Goal: Task Accomplishment & Management: Manage account settings

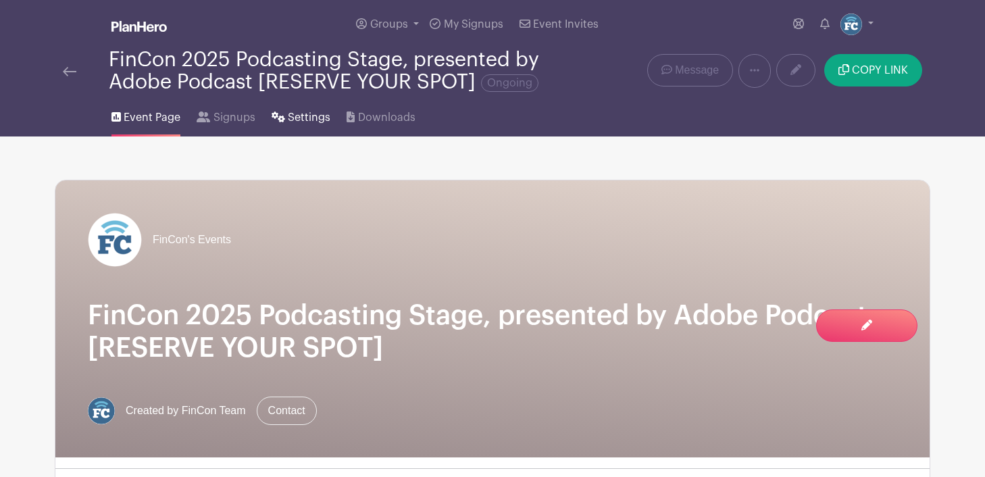
click at [290, 118] on span "Settings" at bounding box center [309, 117] width 43 height 16
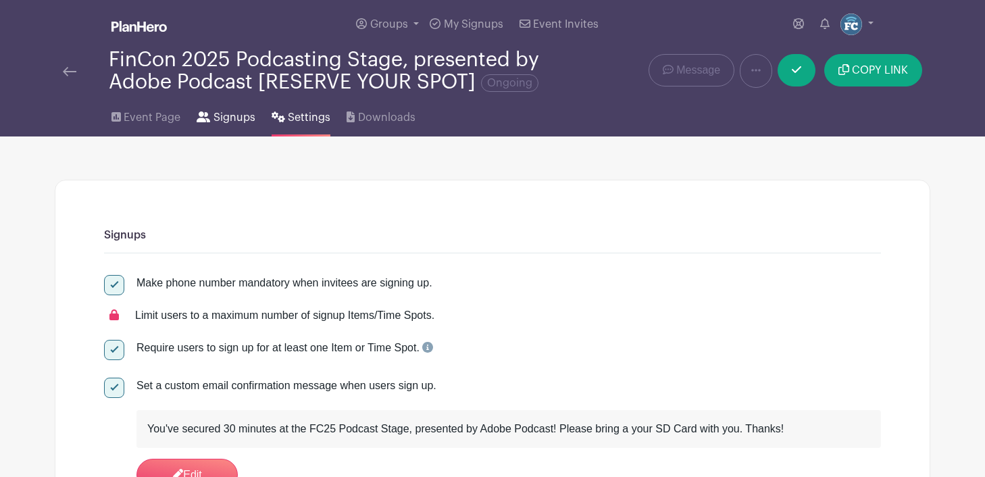
click at [214, 120] on span "Signups" at bounding box center [235, 117] width 42 height 16
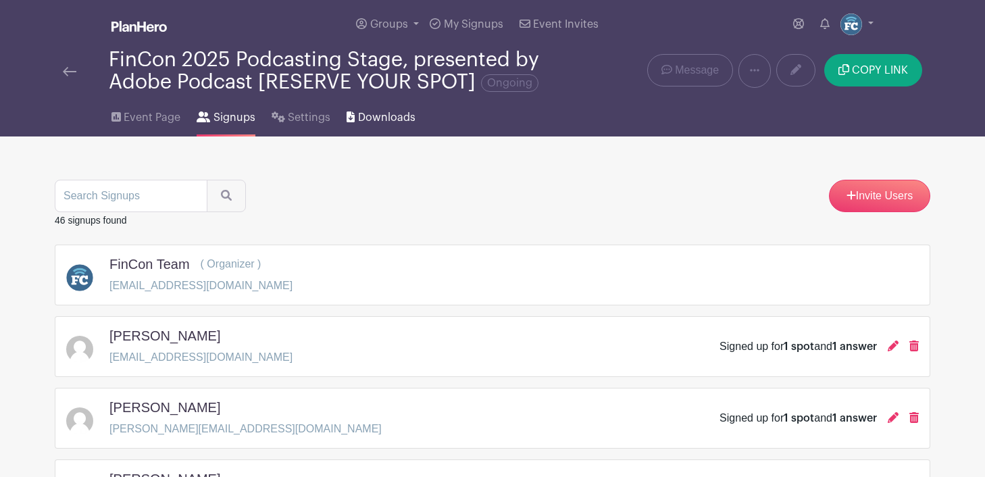
click at [374, 119] on span "Downloads" at bounding box center [386, 117] width 57 height 16
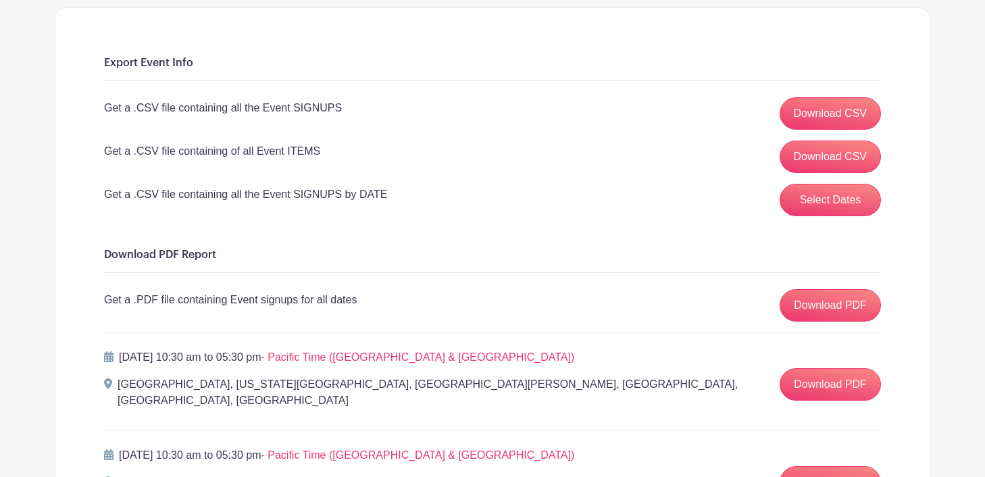
scroll to position [164, 0]
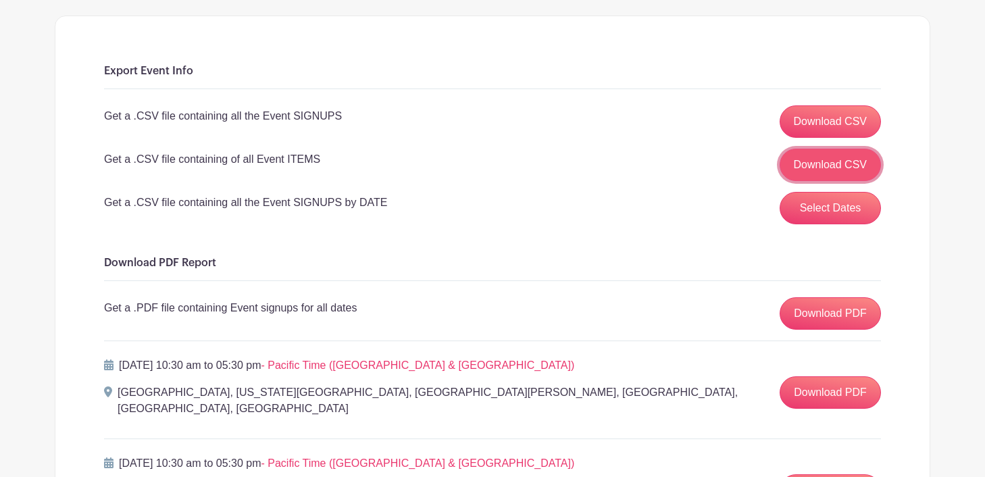
click at [820, 162] on link "Download CSV" at bounding box center [831, 165] width 102 height 32
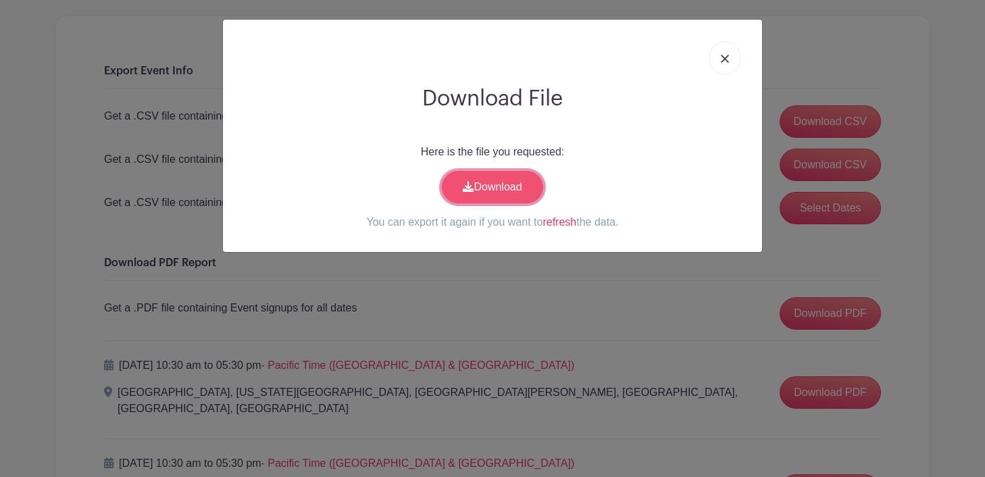
click at [500, 191] on link "Download" at bounding box center [492, 187] width 101 height 32
click at [502, 187] on link "Download" at bounding box center [492, 187] width 101 height 32
click at [726, 59] on img at bounding box center [725, 59] width 8 height 8
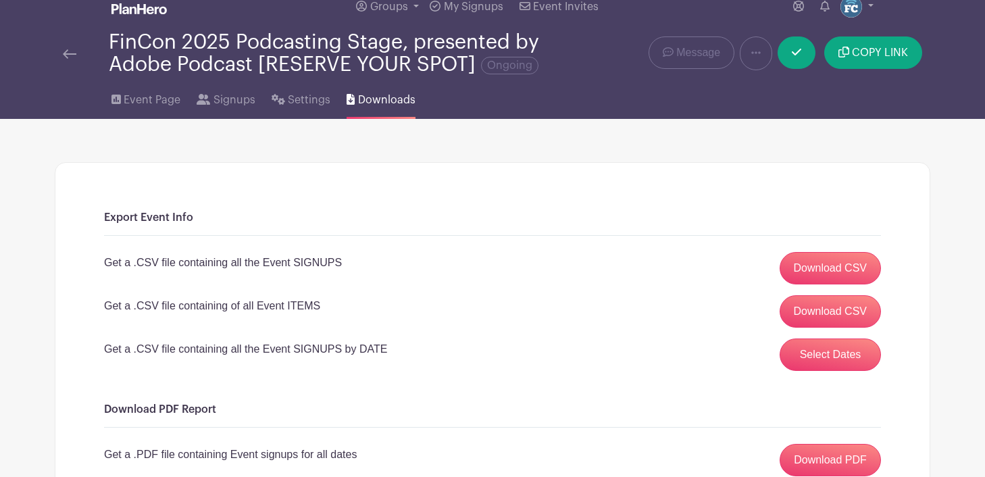
scroll to position [0, 0]
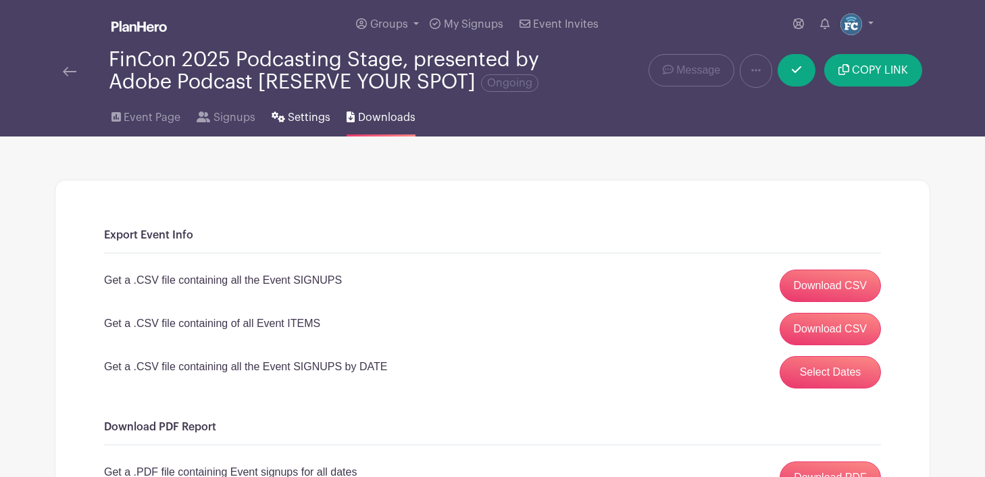
click at [296, 120] on span "Settings" at bounding box center [309, 117] width 43 height 16
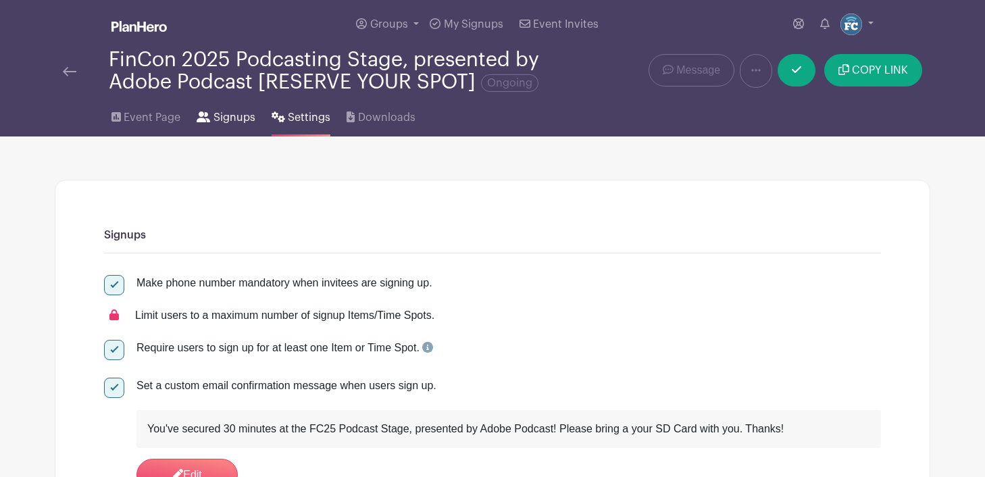
click at [215, 116] on span "Signups" at bounding box center [235, 117] width 42 height 16
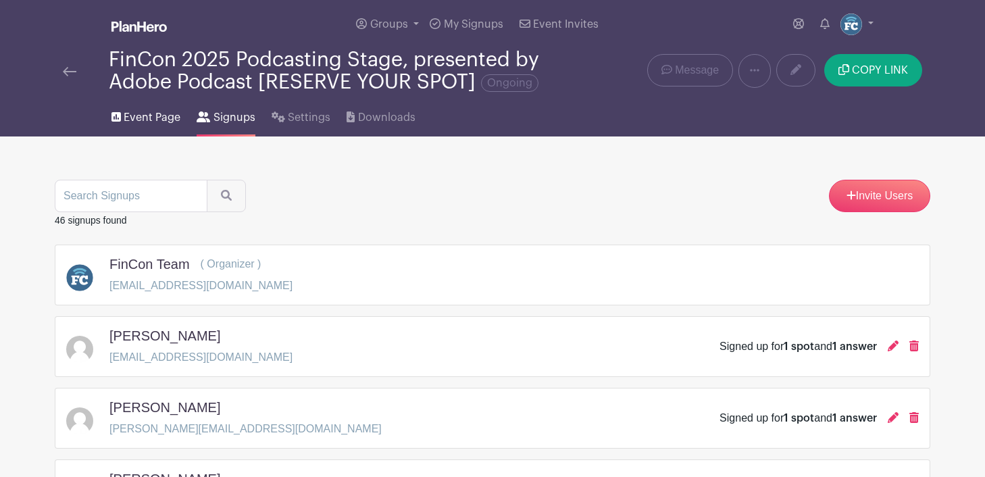
click at [159, 115] on span "Event Page" at bounding box center [152, 117] width 57 height 16
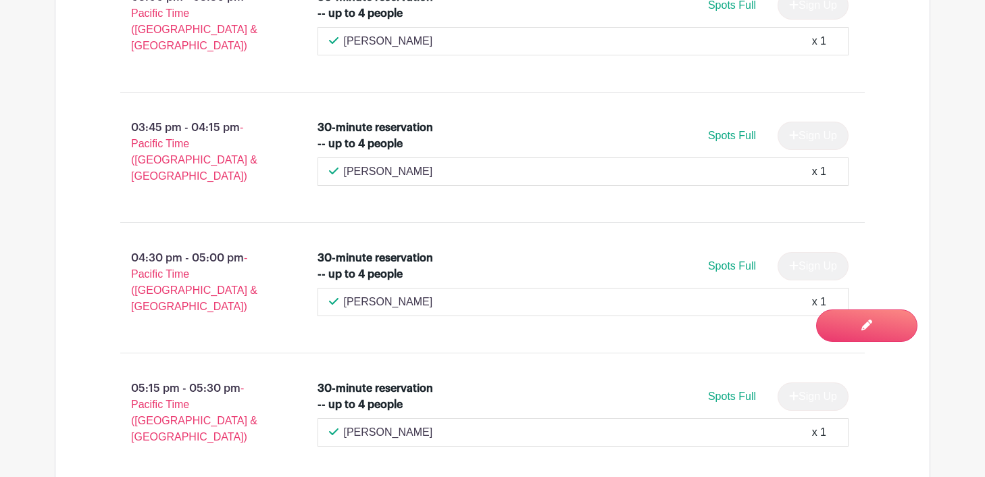
scroll to position [1804, 0]
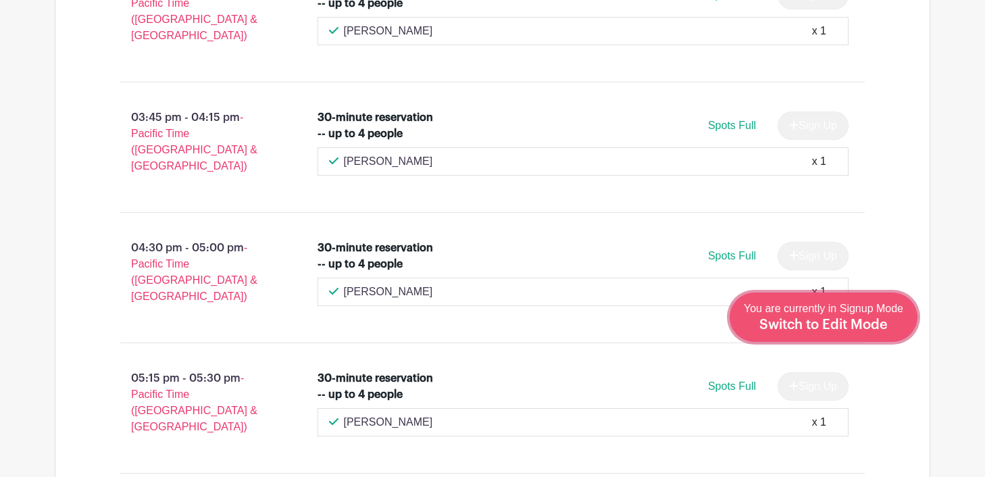
click at [875, 324] on span "Switch to Edit Mode" at bounding box center [824, 325] width 128 height 14
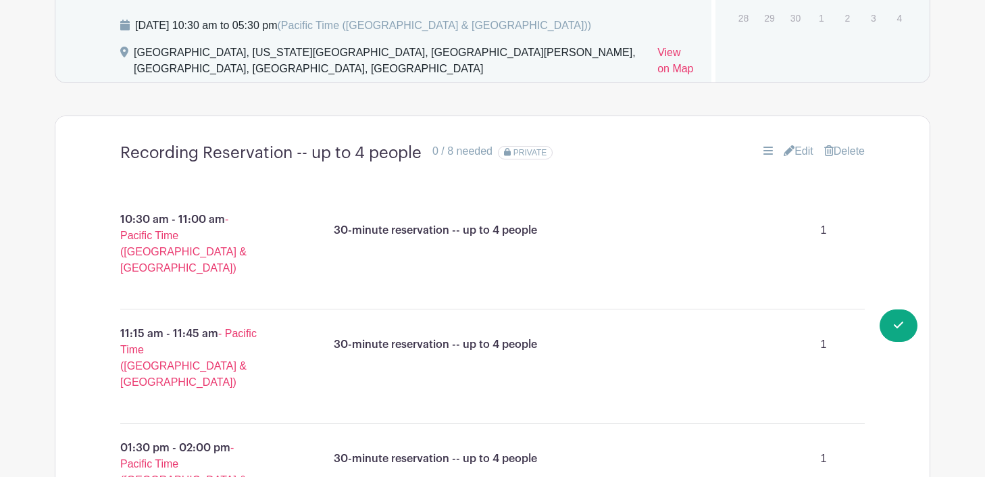
scroll to position [1069, 0]
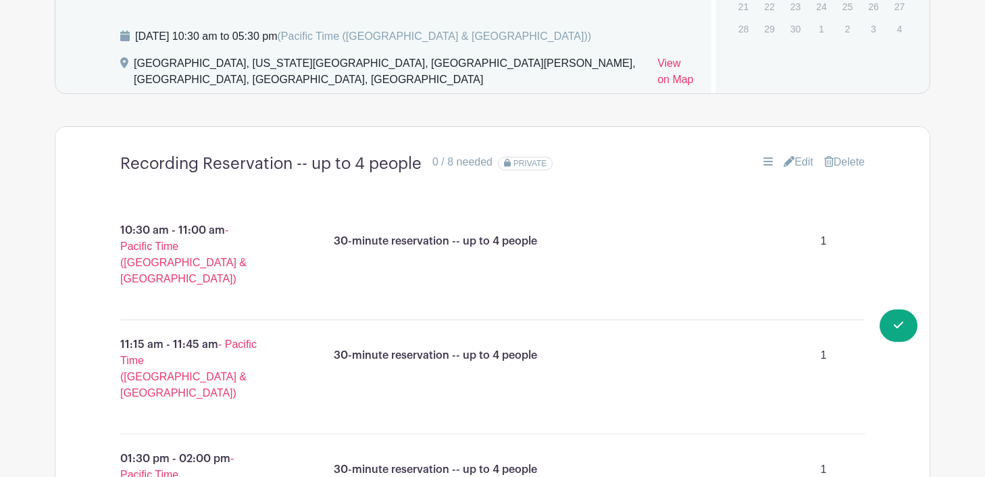
click at [784, 163] on icon at bounding box center [789, 161] width 11 height 11
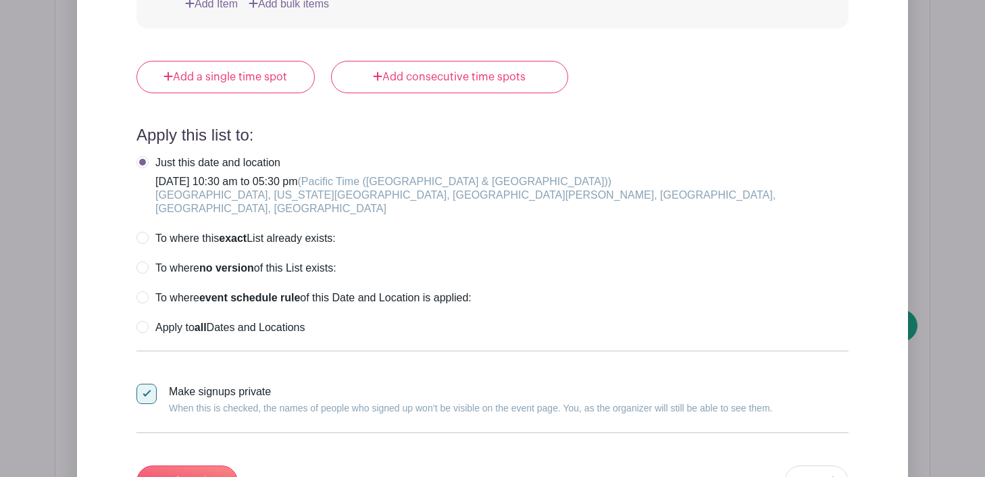
scroll to position [3478, 0]
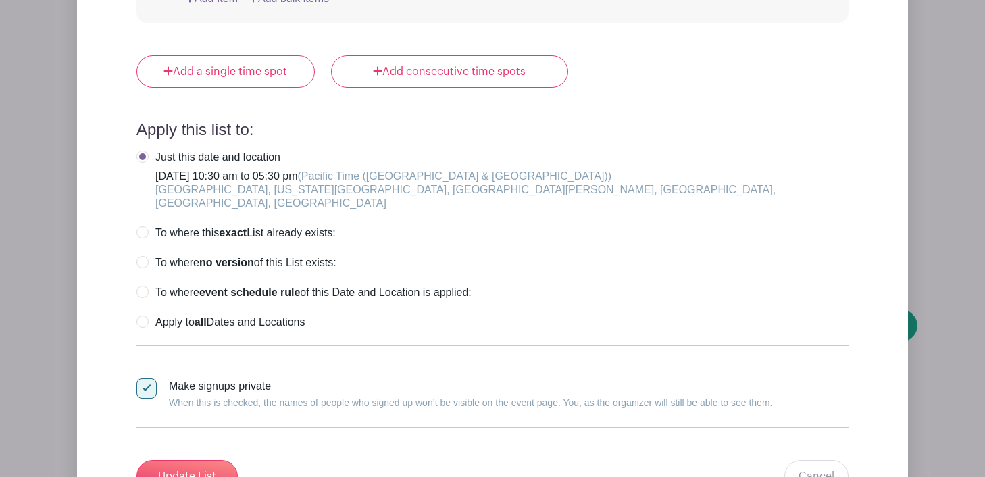
click at [143, 379] on input "Make signups private When this is checked, the names of people who signed up wo…" at bounding box center [141, 383] width 9 height 9
checkbox input "false"
click at [199, 460] on input "Update List" at bounding box center [187, 476] width 101 height 32
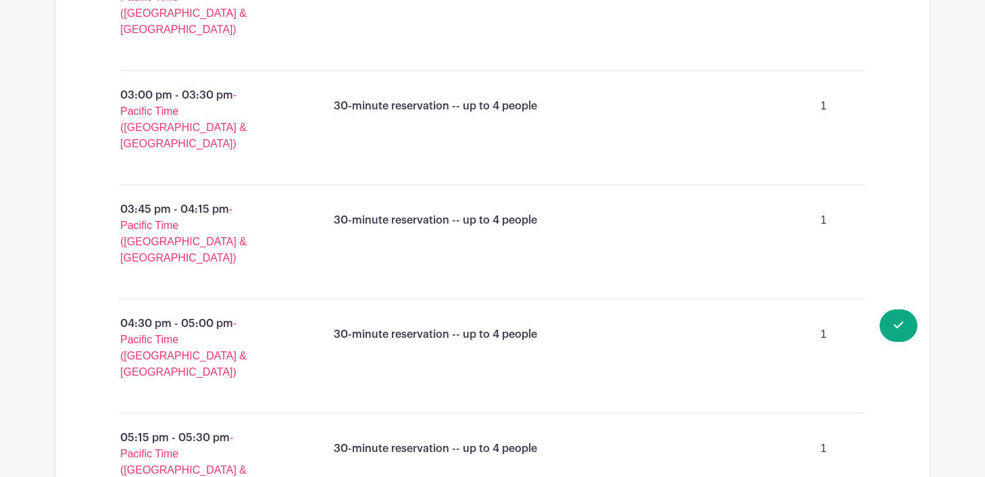
scroll to position [1717, 0]
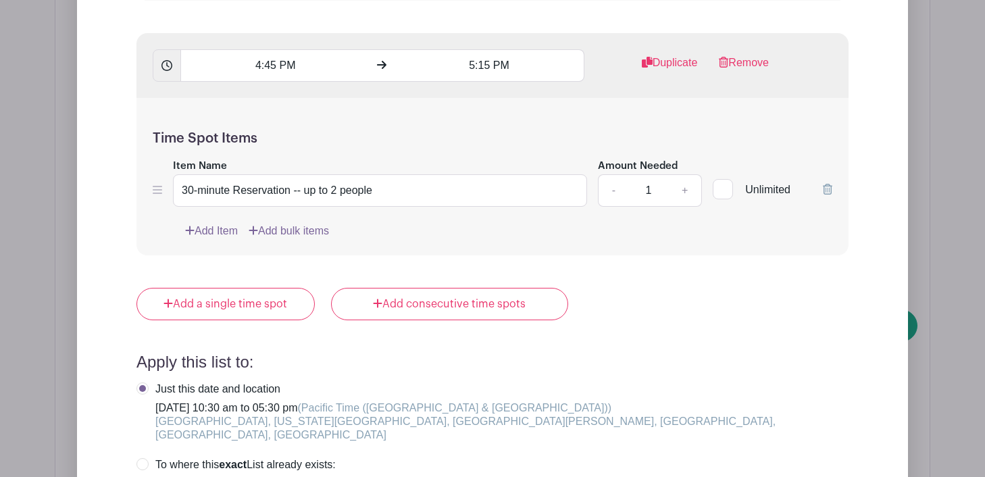
scroll to position [4048, 0]
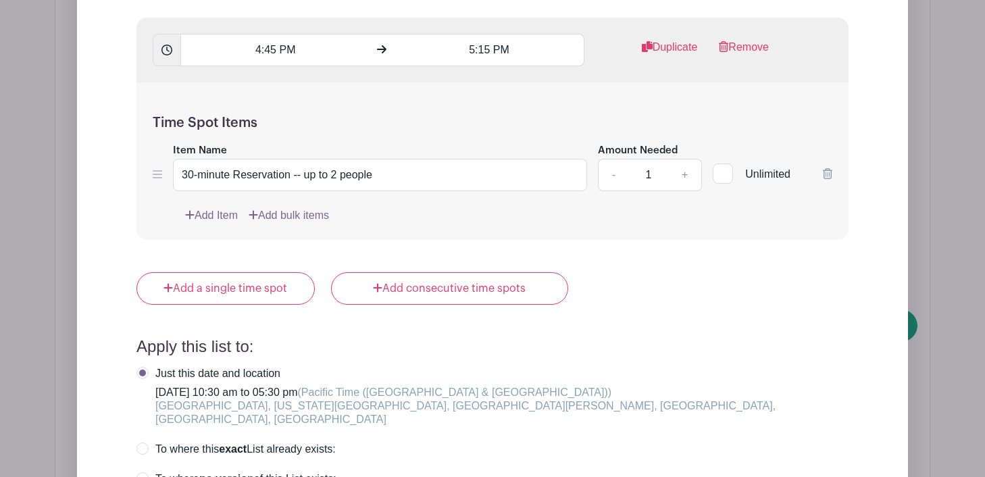
checkbox input "false"
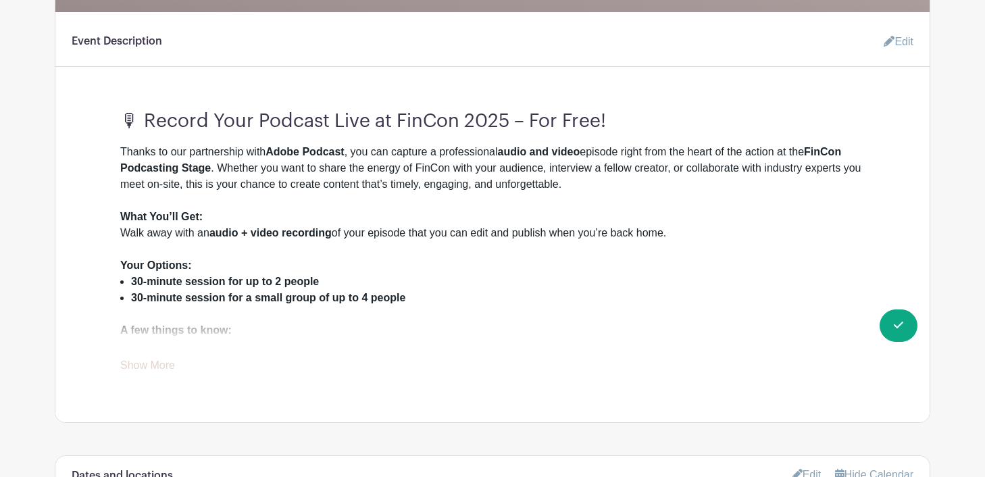
scroll to position [449, 0]
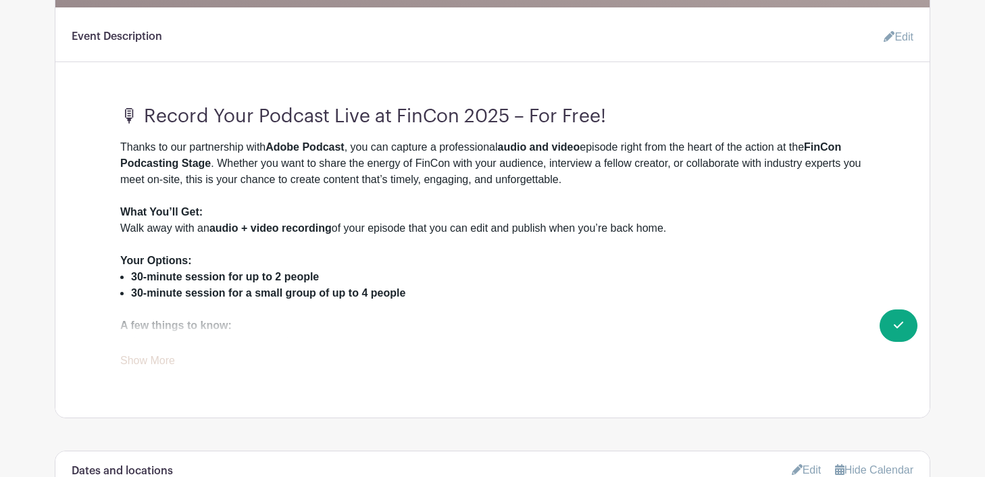
click at [157, 357] on link "Show More" at bounding box center [147, 363] width 55 height 17
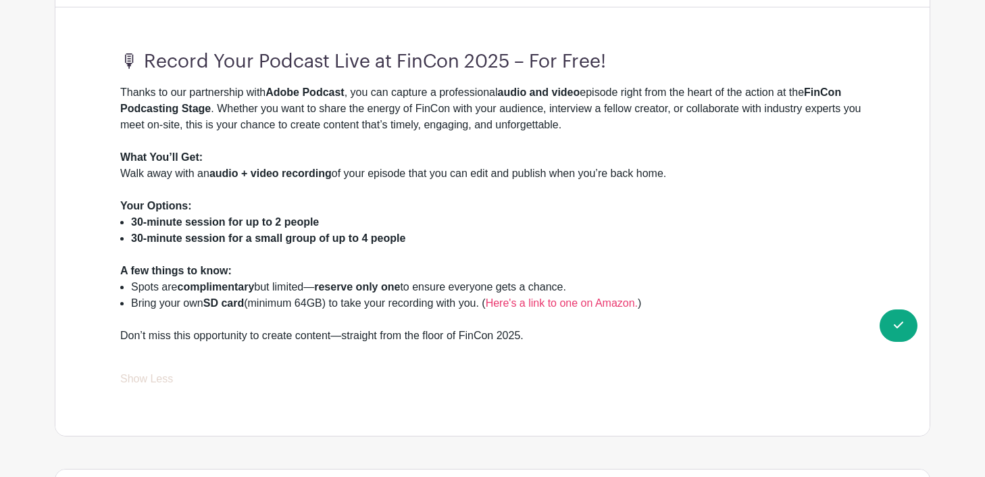
scroll to position [528, 0]
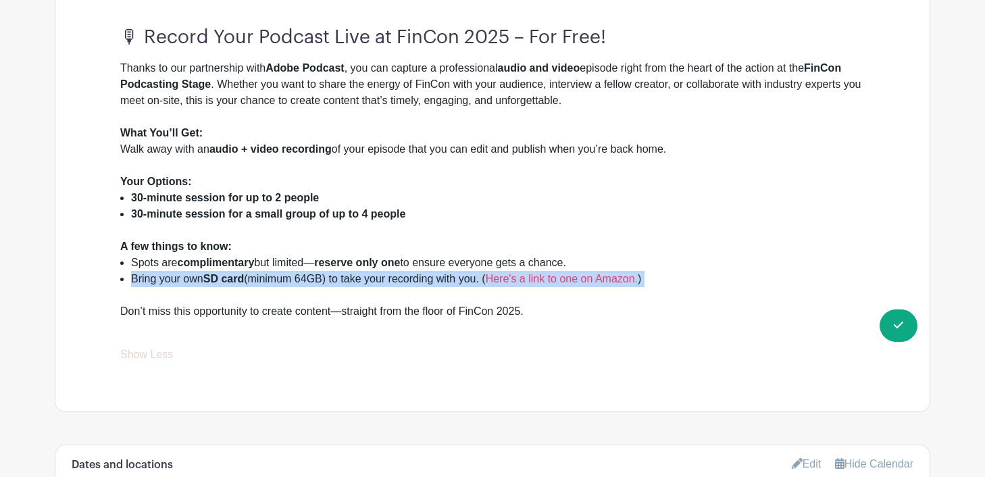
drag, startPoint x: 132, startPoint y: 281, endPoint x: 665, endPoint y: 298, distance: 533.6
click at [665, 298] on li "Bring your own SD card (minimum 64GB) to take your recording with you. ( Here's…" at bounding box center [498, 287] width 734 height 32
copy li "Bring your own SD card (minimum 64GB) to take your recording with you. ( Here's…"
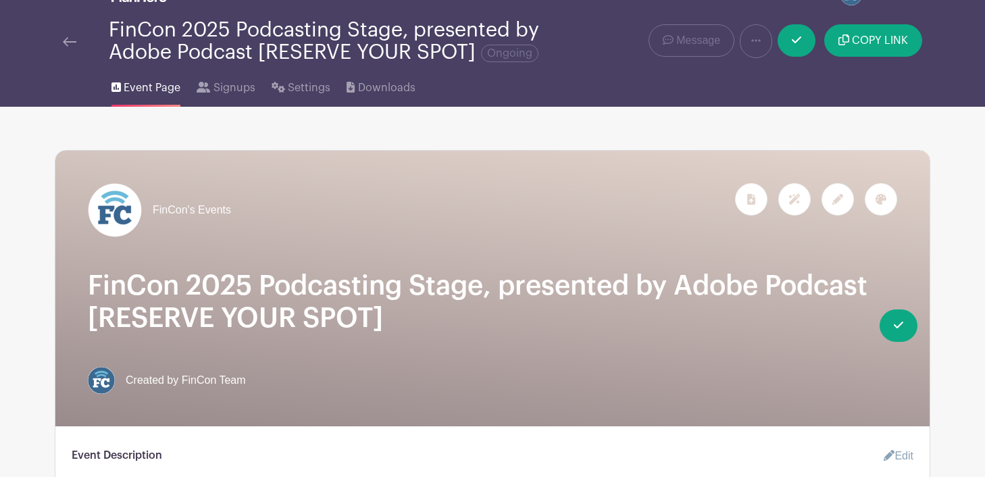
scroll to position [20, 0]
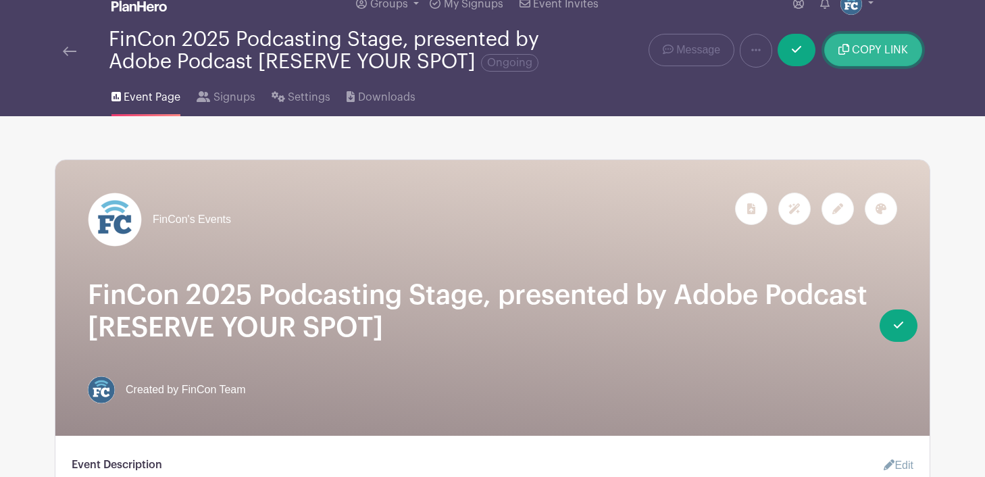
click at [862, 58] on button "COPY LINK" at bounding box center [874, 50] width 98 height 32
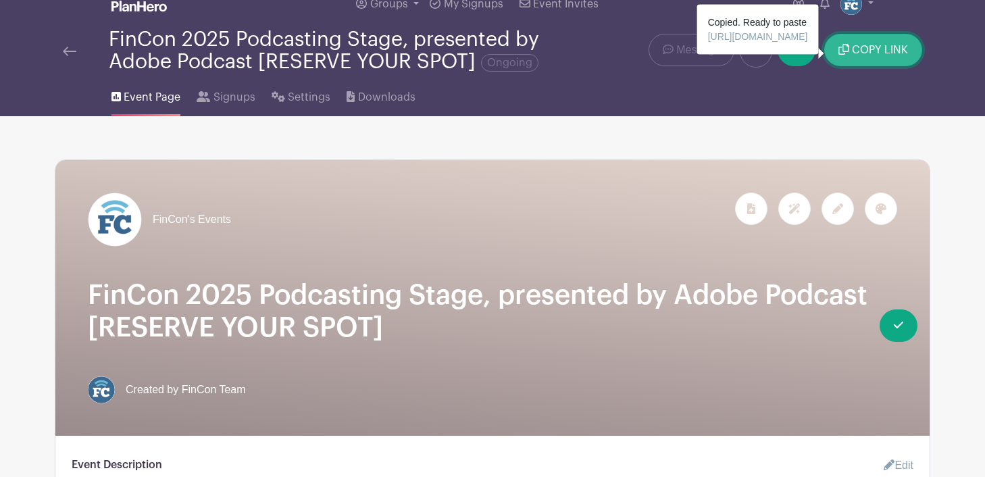
scroll to position [0, 0]
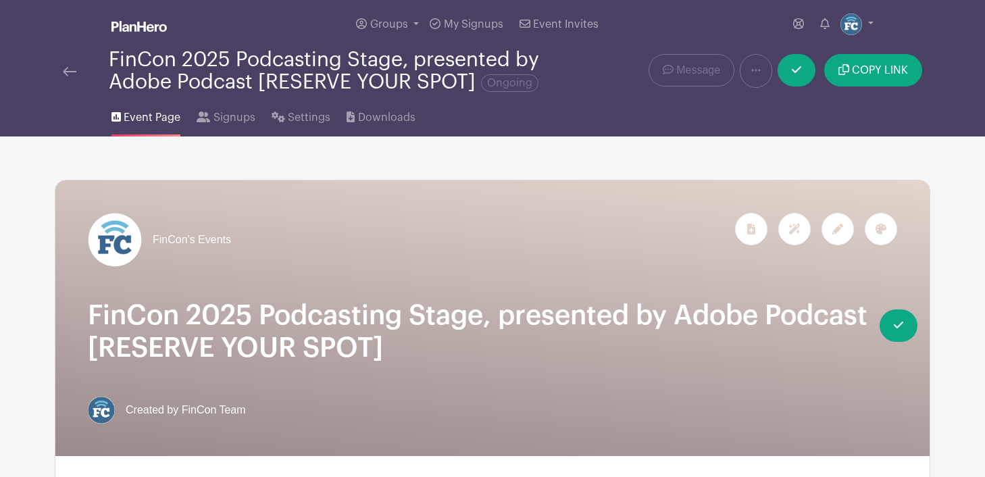
click at [64, 72] on img at bounding box center [70, 71] width 14 height 9
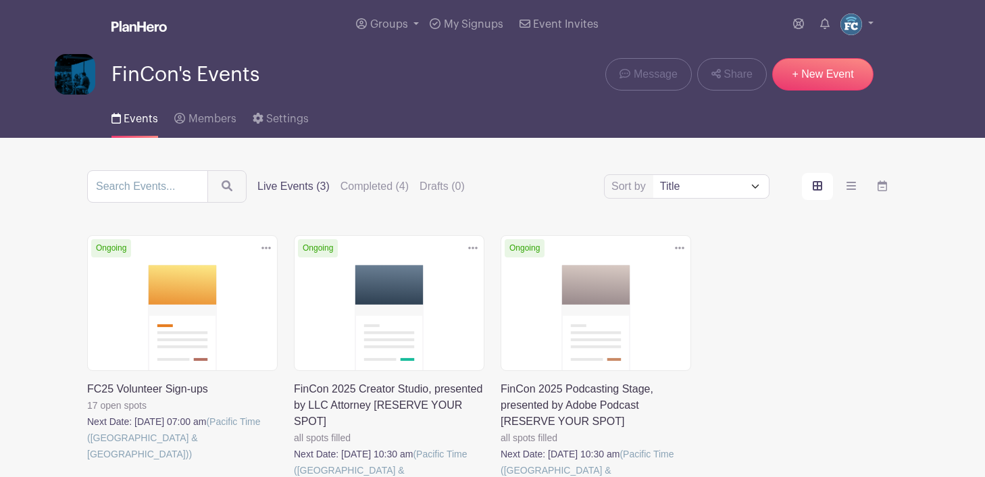
click at [64, 72] on img at bounding box center [75, 74] width 41 height 41
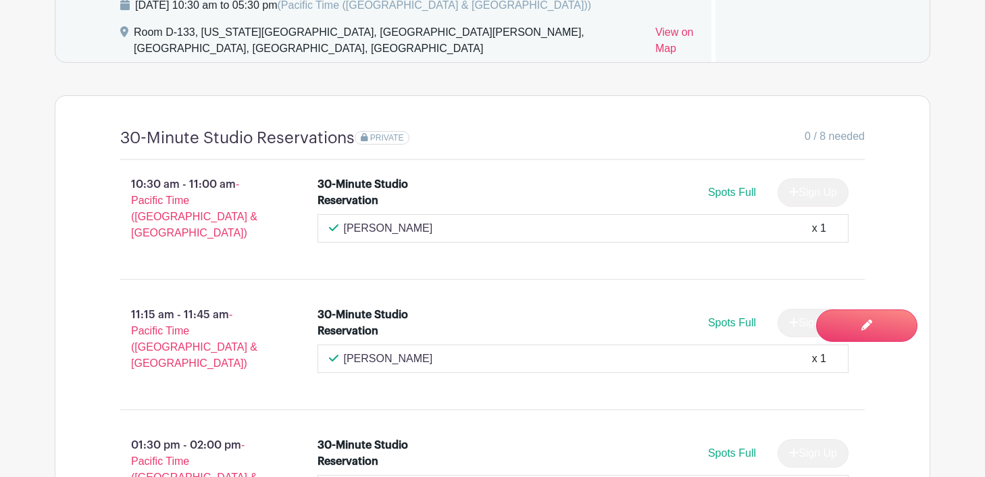
scroll to position [1083, 0]
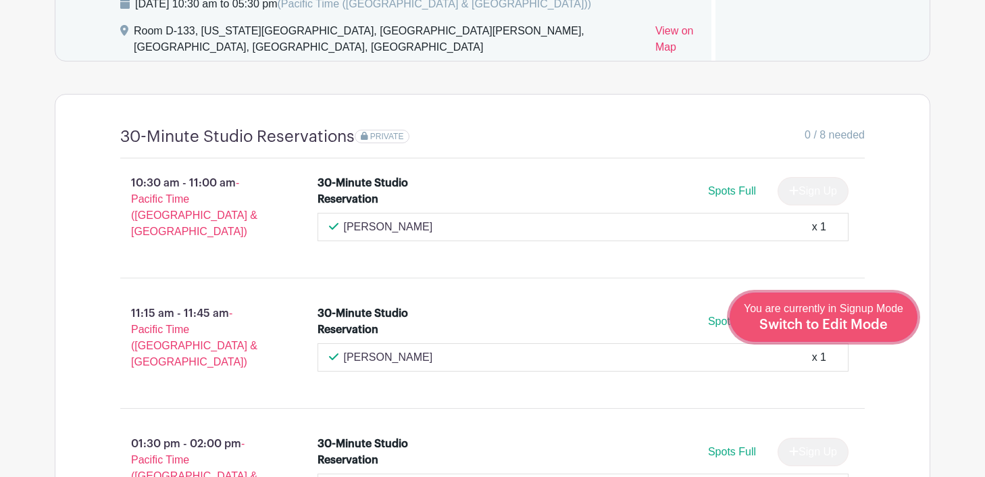
click at [856, 321] on span "Switch to Edit Mode" at bounding box center [824, 325] width 128 height 14
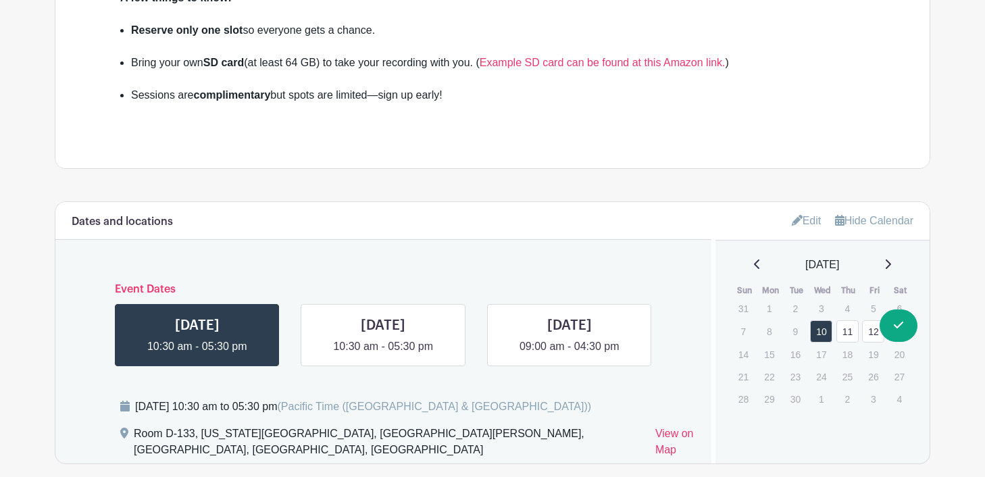
scroll to position [698, 0]
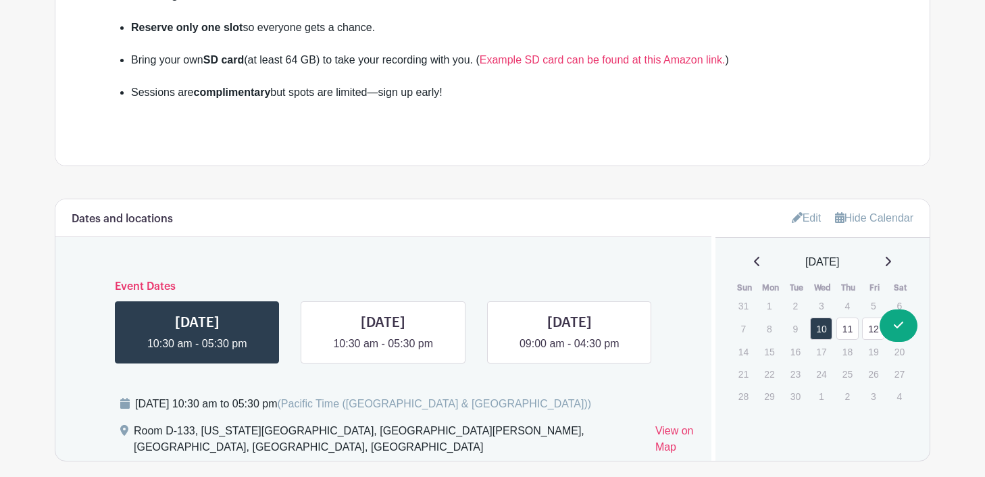
click at [803, 229] on link "Edit" at bounding box center [807, 218] width 30 height 22
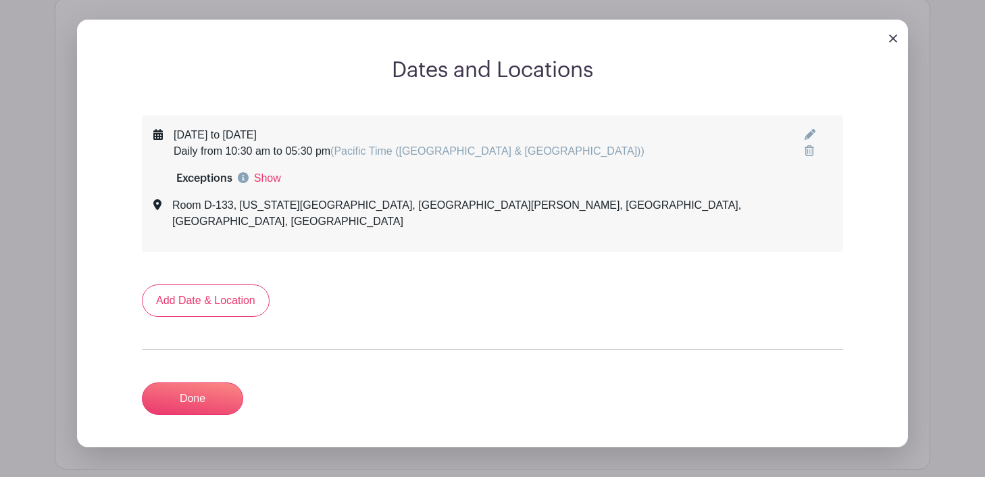
scroll to position [877, 0]
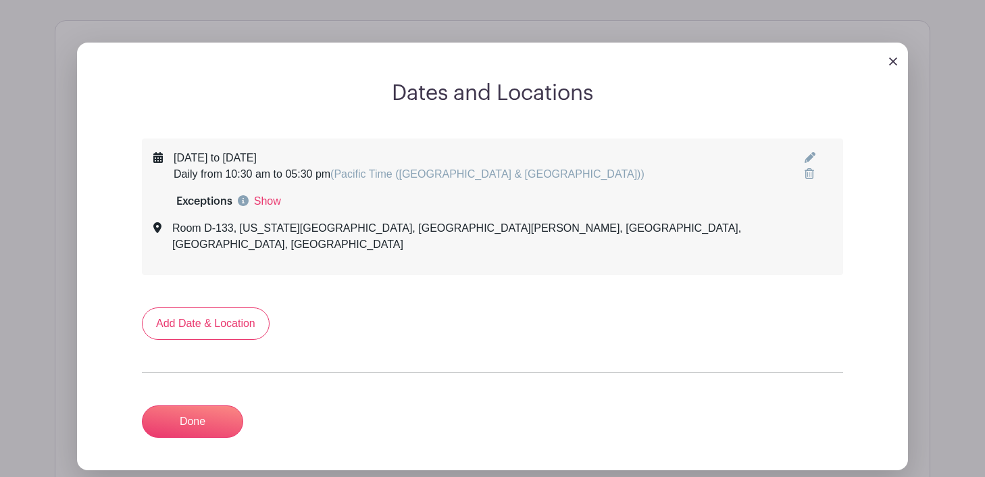
click at [894, 66] on img at bounding box center [893, 61] width 8 height 8
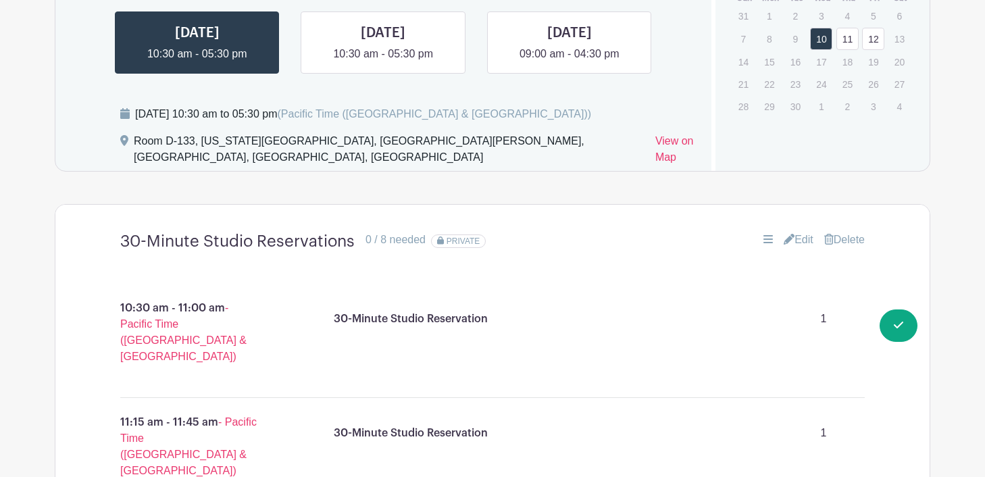
scroll to position [1090, 0]
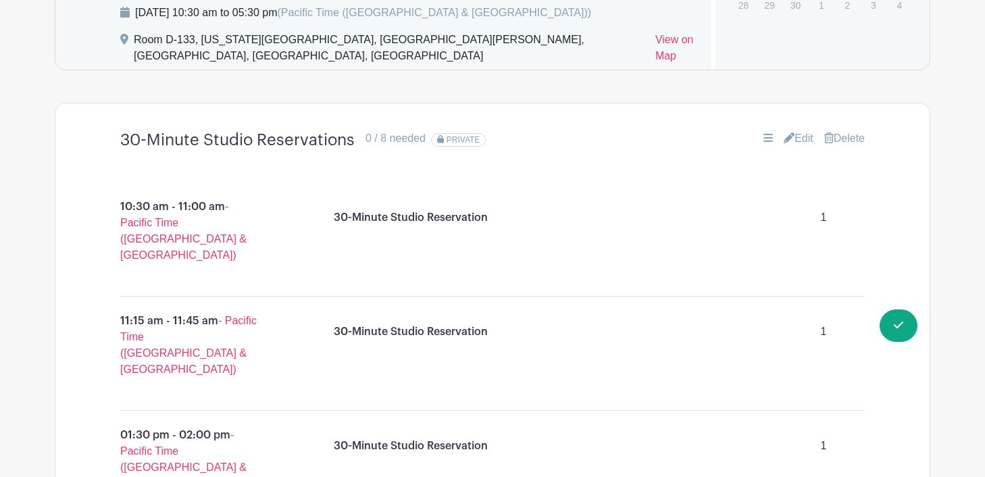
click at [798, 147] on link "Edit" at bounding box center [799, 138] width 30 height 16
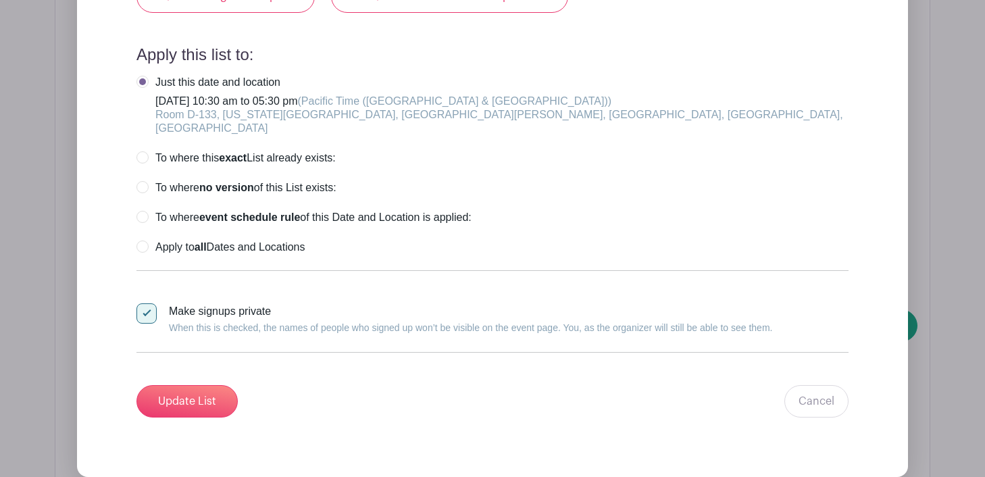
scroll to position [3586, 0]
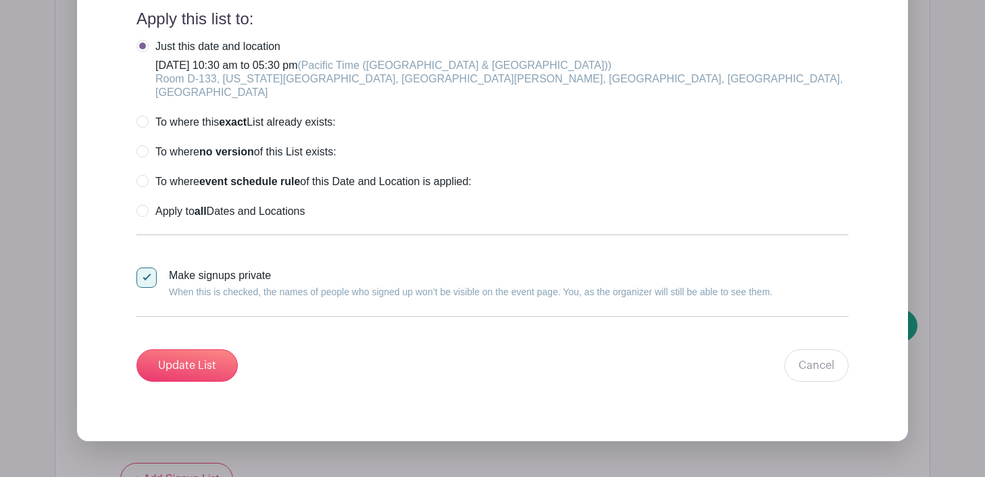
click at [147, 282] on div at bounding box center [147, 278] width 20 height 20
click at [145, 276] on input "Make signups private When this is checked, the names of people who signed up wo…" at bounding box center [141, 272] width 9 height 9
checkbox input "false"
click at [195, 373] on input "Update List" at bounding box center [187, 365] width 101 height 32
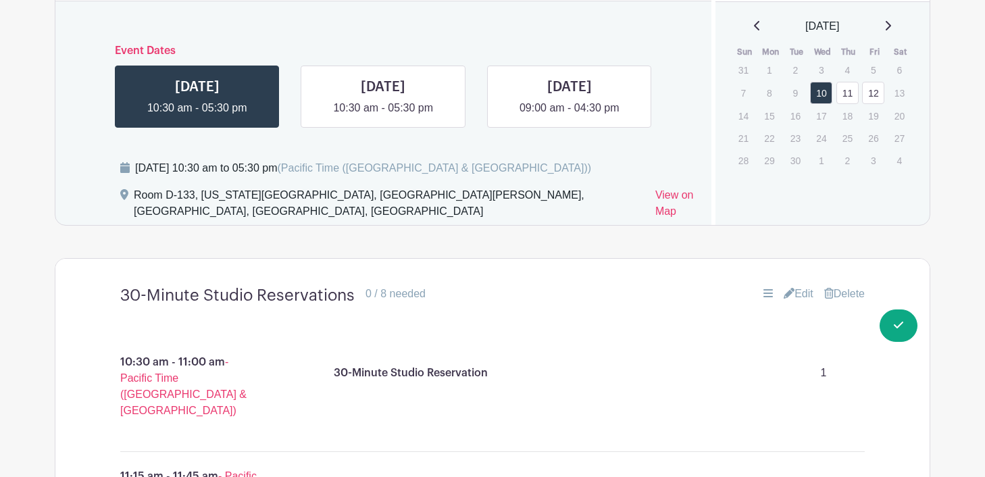
scroll to position [929, 0]
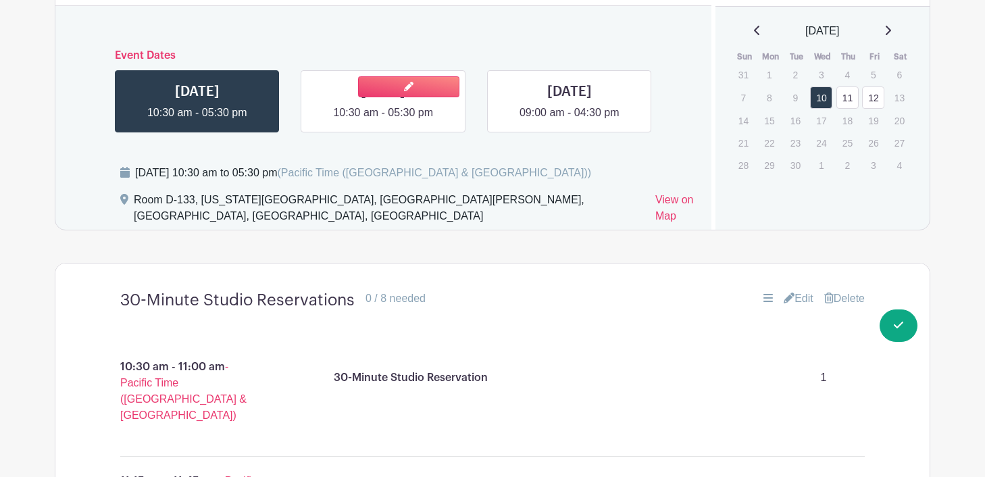
click at [383, 121] on link at bounding box center [383, 121] width 0 height 0
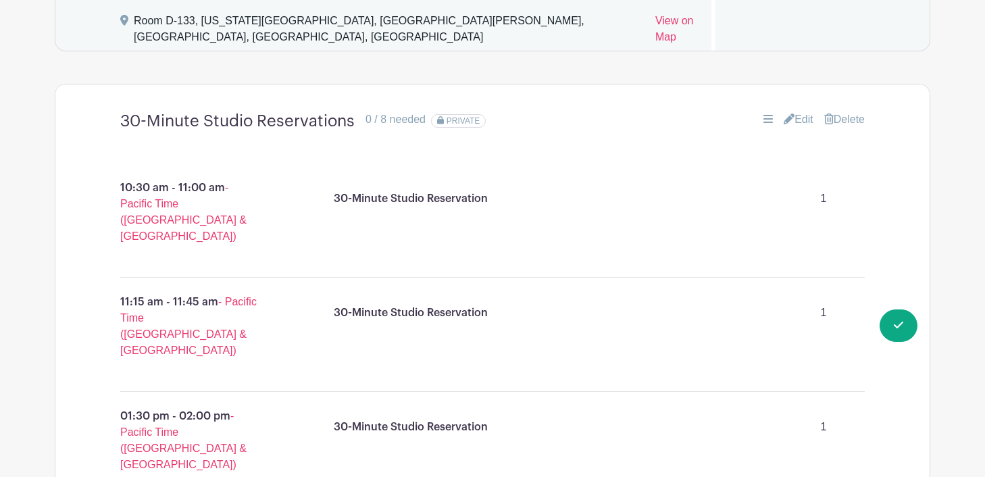
scroll to position [1151, 0]
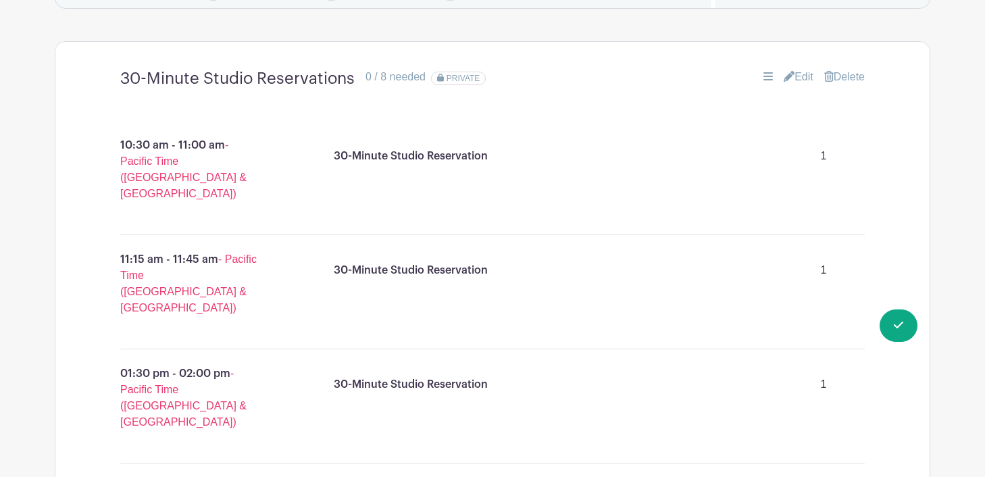
click at [787, 82] on icon at bounding box center [789, 76] width 11 height 11
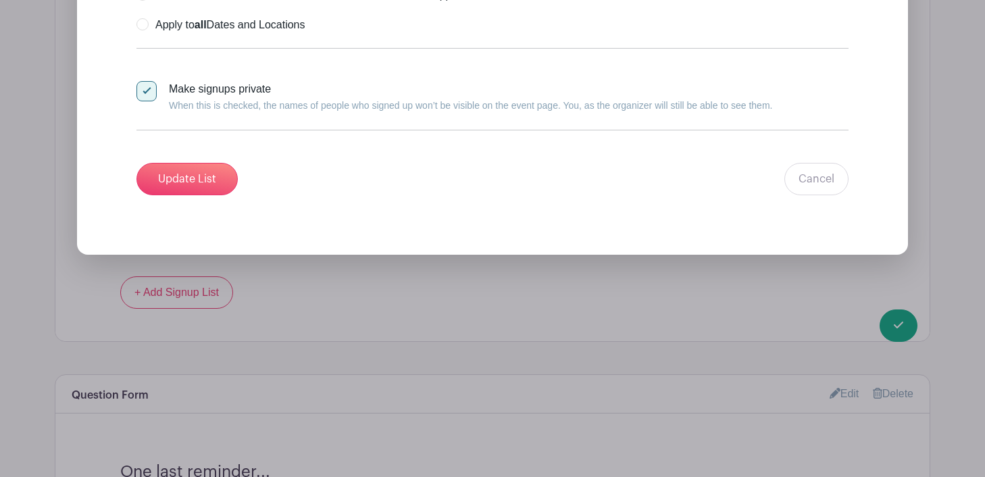
scroll to position [3772, 0]
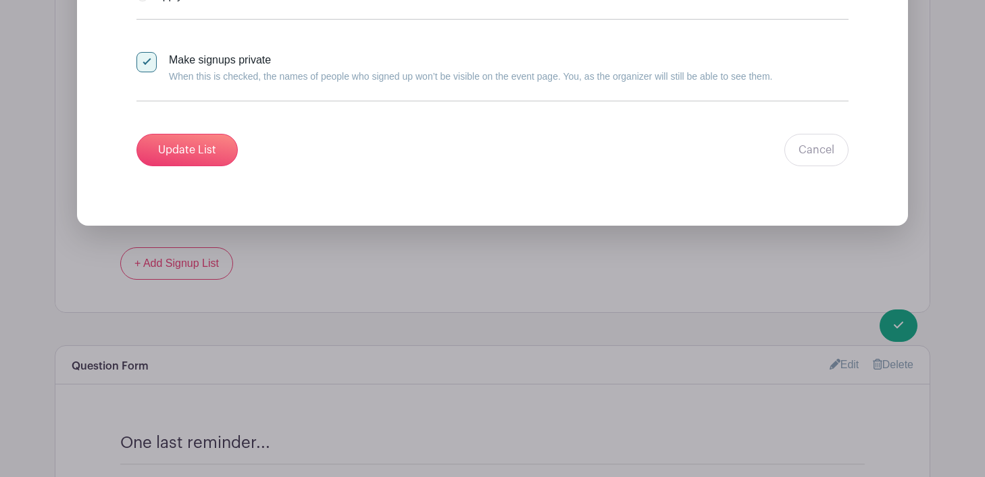
click at [144, 72] on div at bounding box center [147, 62] width 20 height 20
click at [144, 61] on input "Make signups private When this is checked, the names of people who signed up wo…" at bounding box center [141, 56] width 9 height 9
checkbox input "false"
click at [186, 151] on input "Update List" at bounding box center [187, 150] width 101 height 32
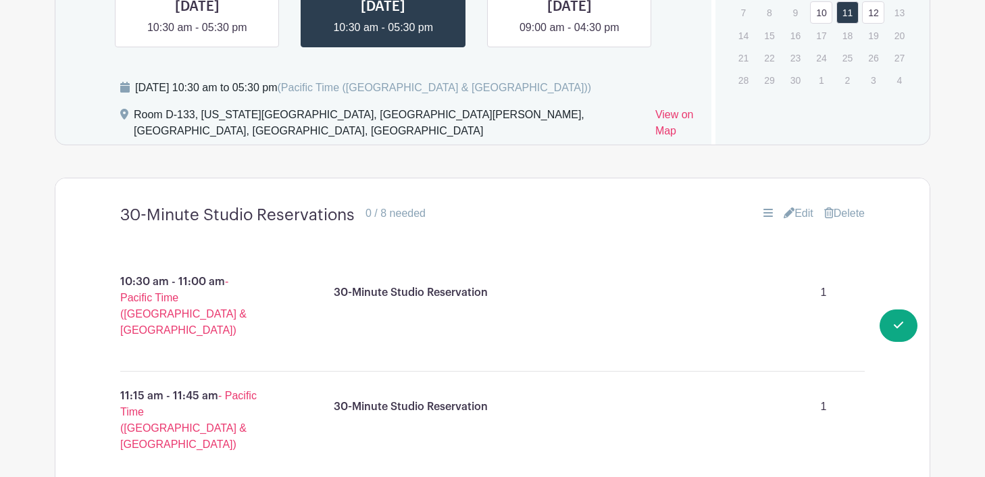
scroll to position [925, 0]
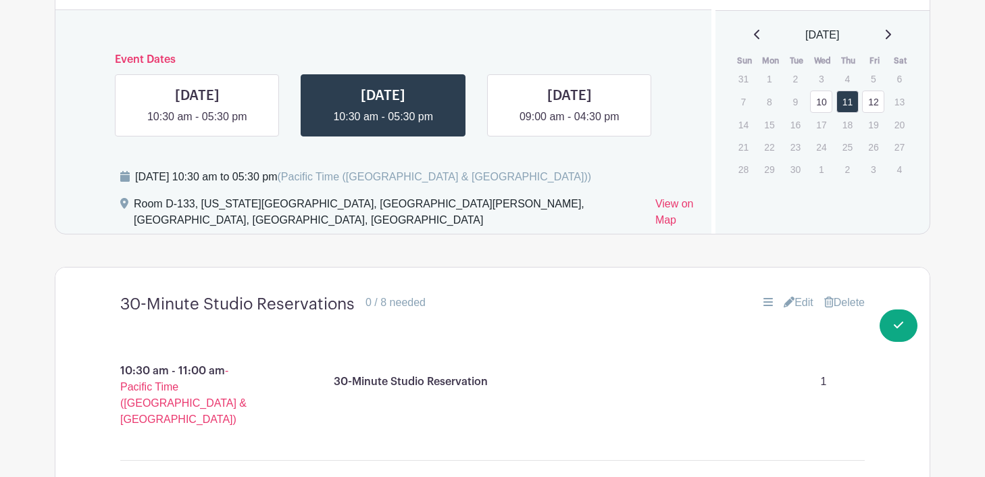
click at [794, 311] on link "Edit" at bounding box center [799, 303] width 30 height 16
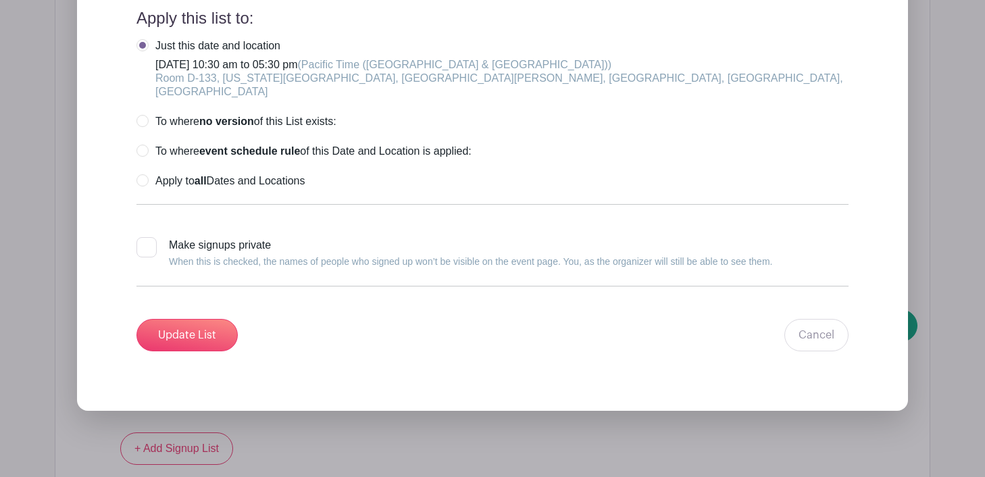
scroll to position [3590, 0]
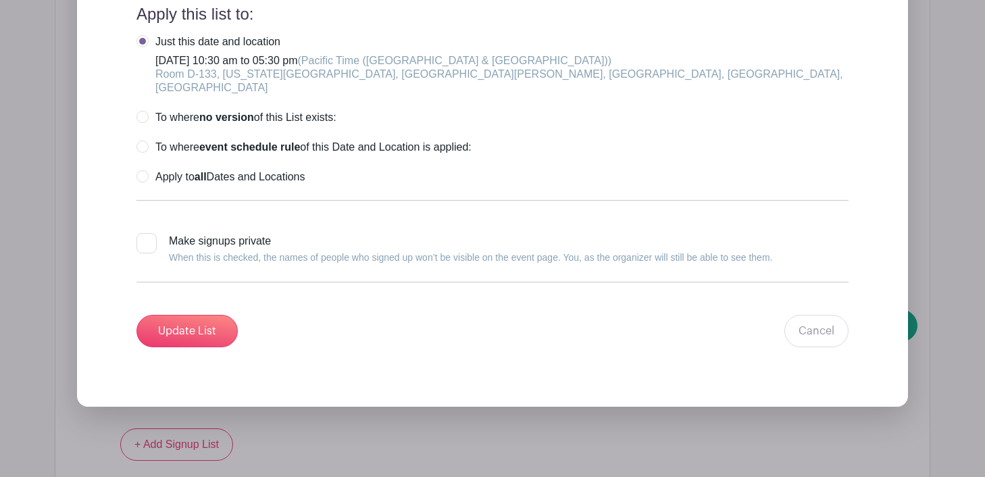
click at [149, 249] on div at bounding box center [147, 243] width 20 height 20
click at [145, 242] on input "Make signups private When this is checked, the names of people who signed up wo…" at bounding box center [141, 237] width 9 height 9
checkbox input "true"
click at [834, 338] on link "Cancel" at bounding box center [817, 331] width 64 height 32
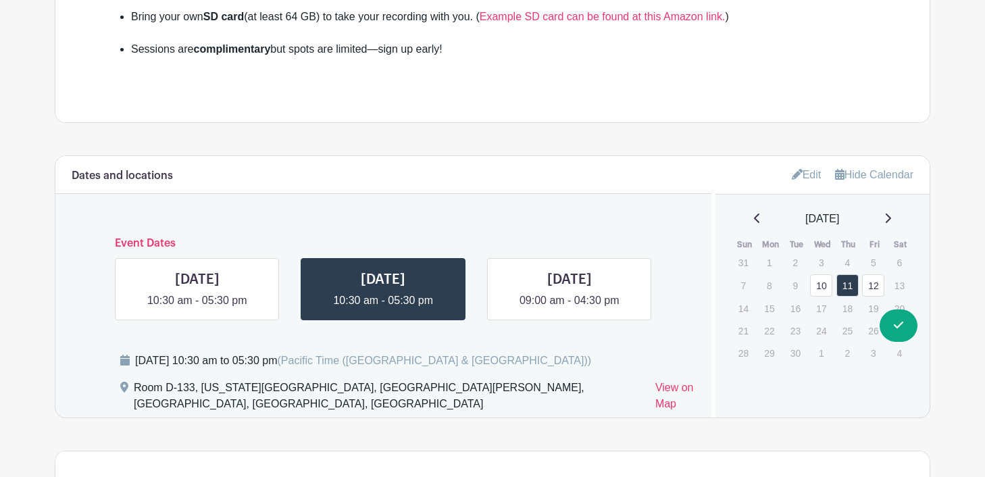
scroll to position [742, 0]
click at [570, 308] on link at bounding box center [570, 308] width 0 height 0
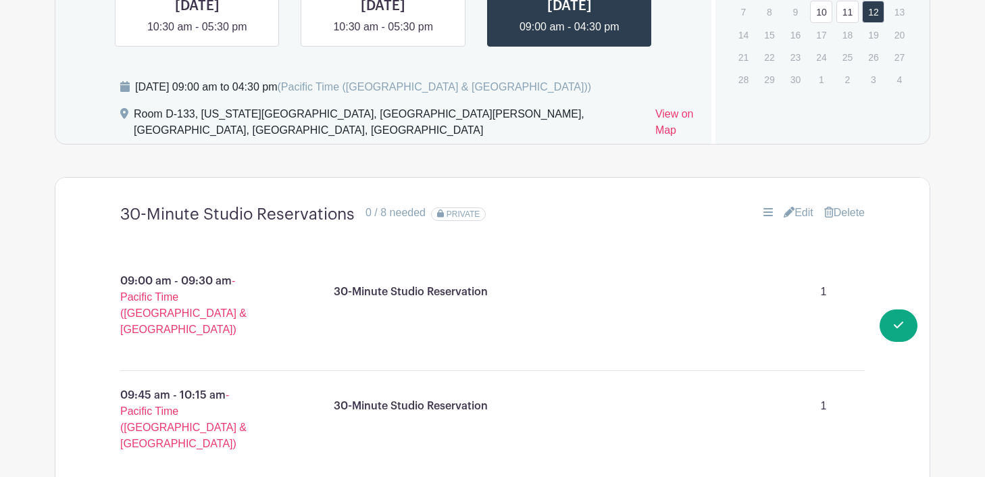
scroll to position [1030, 0]
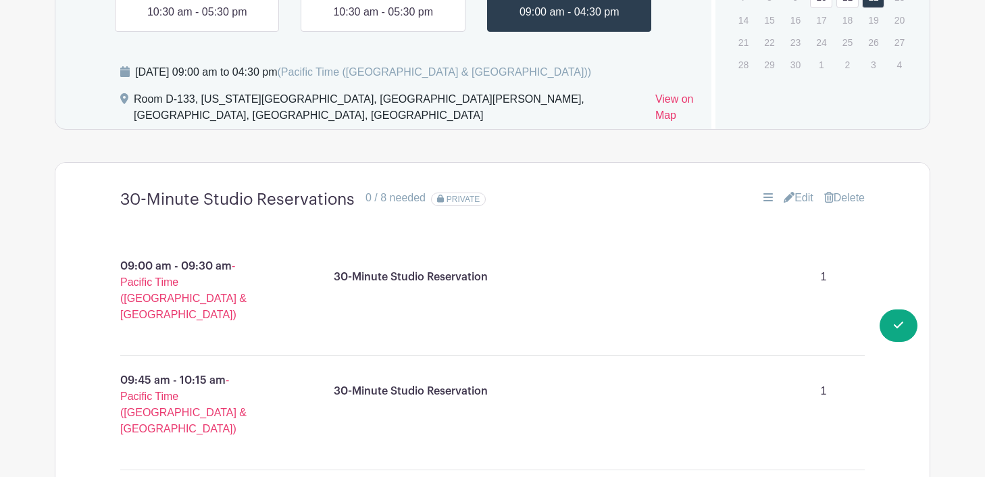
click at [794, 206] on link "Edit" at bounding box center [799, 198] width 30 height 16
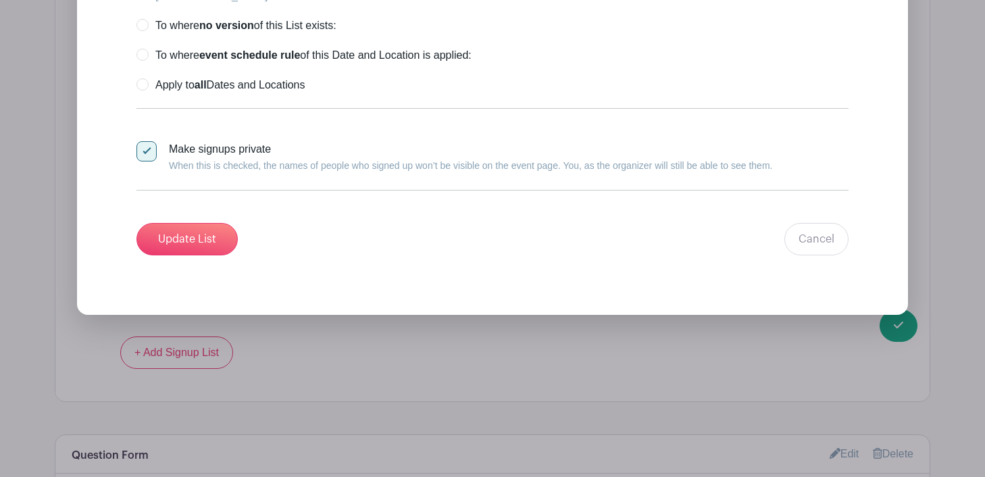
scroll to position [3735, 0]
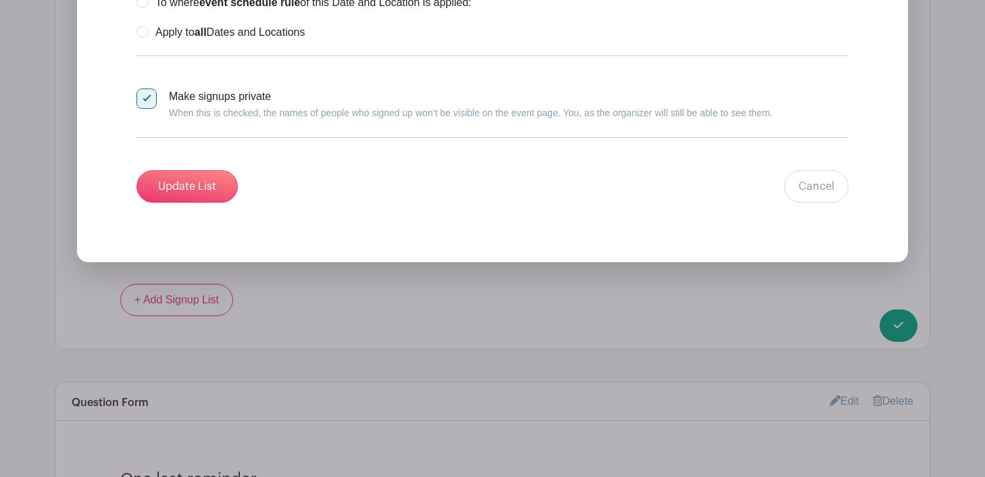
click at [142, 97] on input "Make signups private When this is checked, the names of people who signed up wo…" at bounding box center [141, 93] width 9 height 9
checkbox input "false"
click at [187, 189] on input "Update List" at bounding box center [187, 186] width 101 height 32
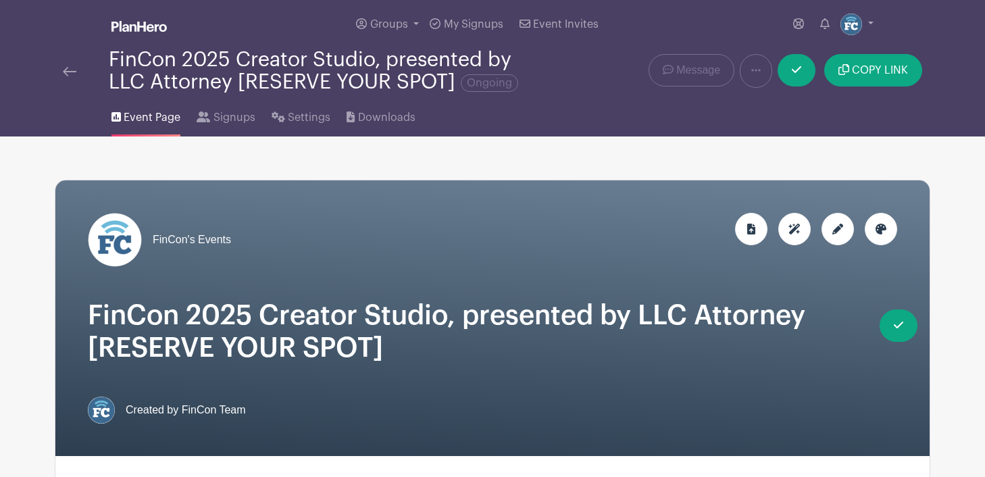
scroll to position [0, 0]
click at [63, 70] on img at bounding box center [70, 71] width 14 height 9
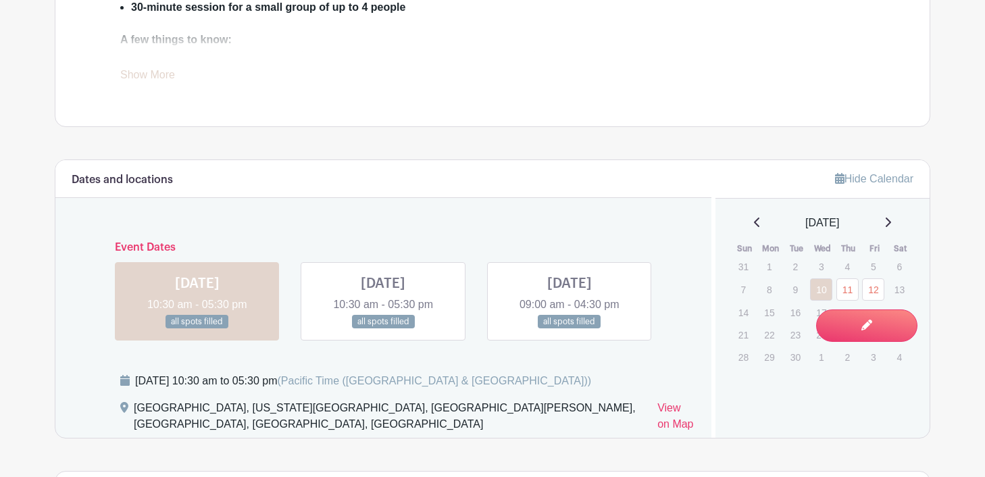
scroll to position [718, 0]
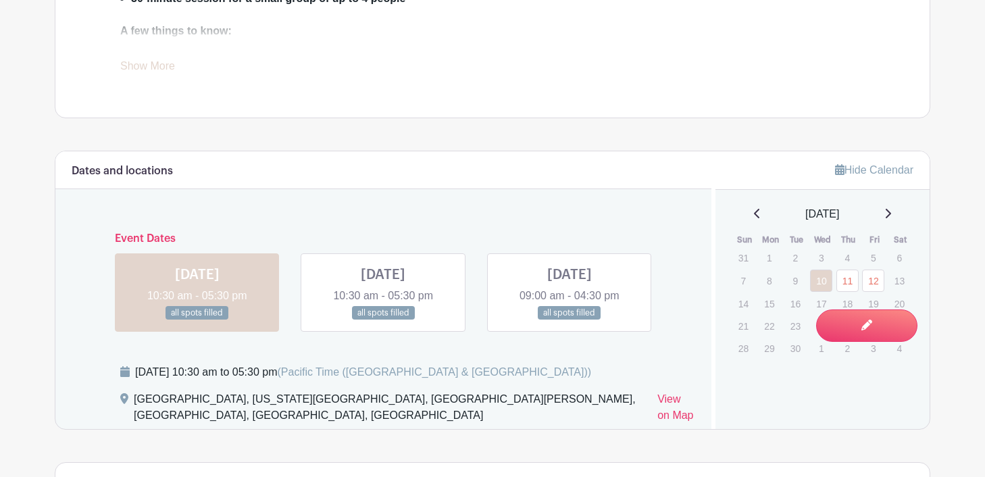
click at [383, 320] on link at bounding box center [383, 320] width 0 height 0
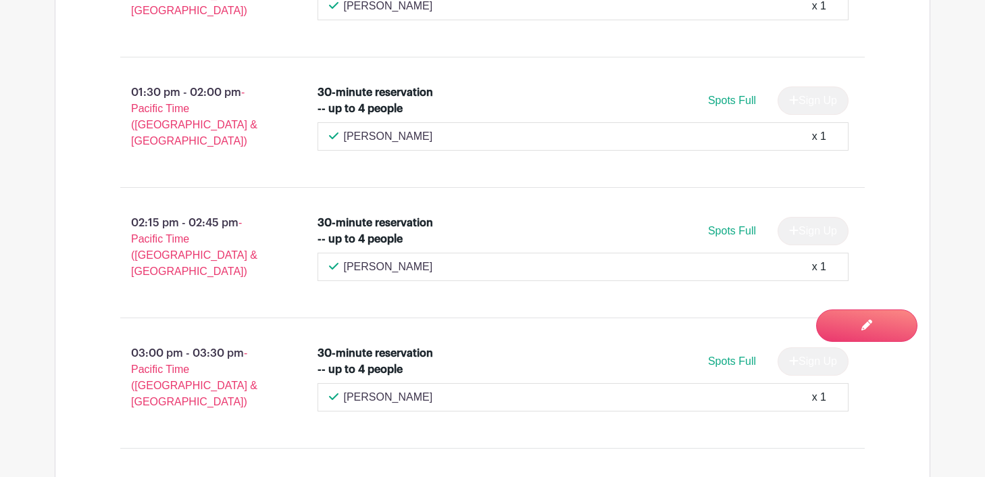
scroll to position [1342, 0]
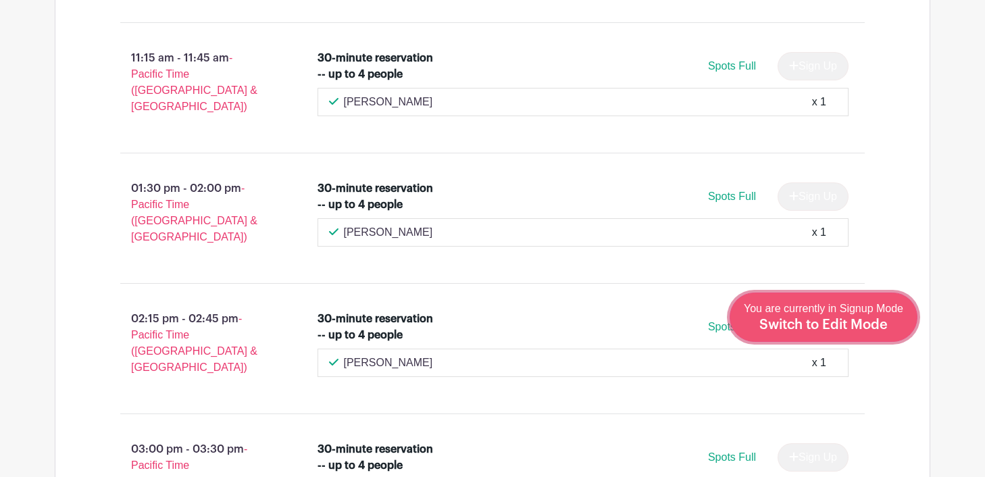
click at [857, 322] on span "Switch to Edit Mode" at bounding box center [824, 325] width 128 height 14
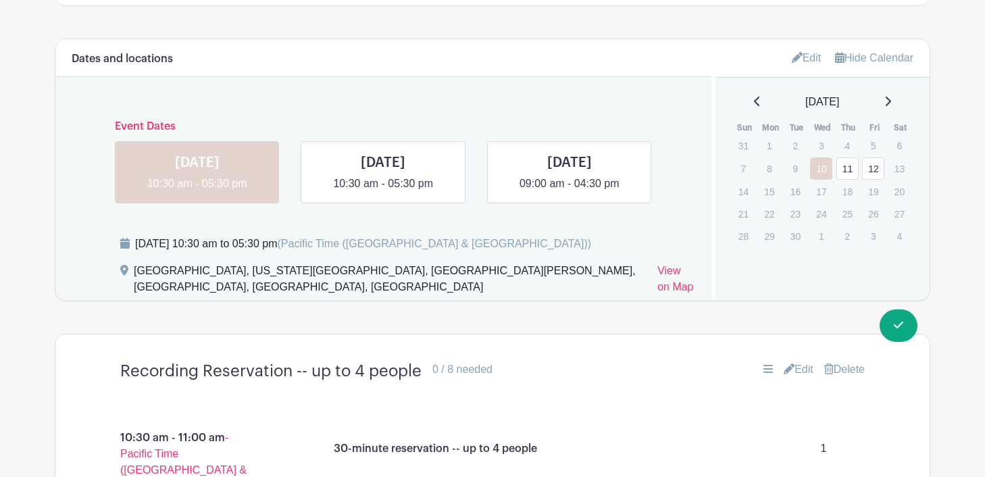
scroll to position [862, 0]
click at [383, 191] on link at bounding box center [383, 191] width 0 height 0
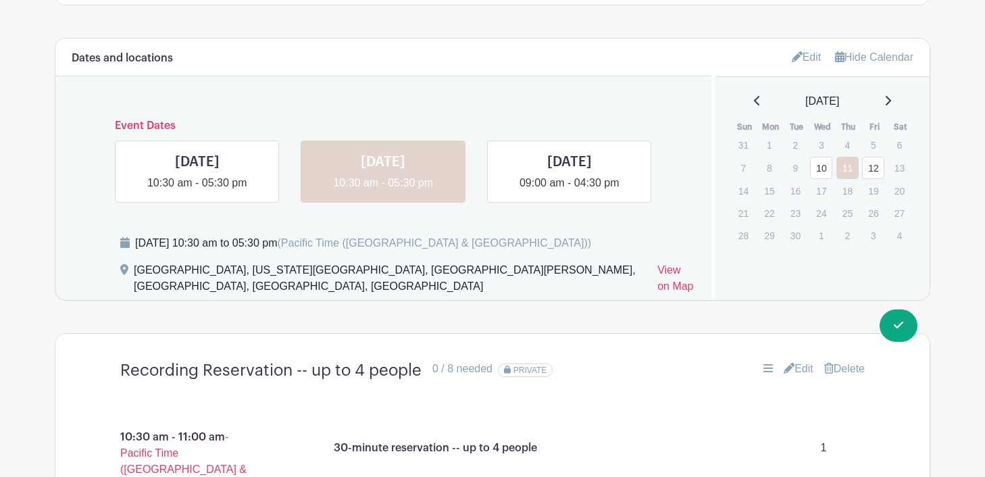
click at [812, 57] on link "Edit" at bounding box center [807, 57] width 30 height 22
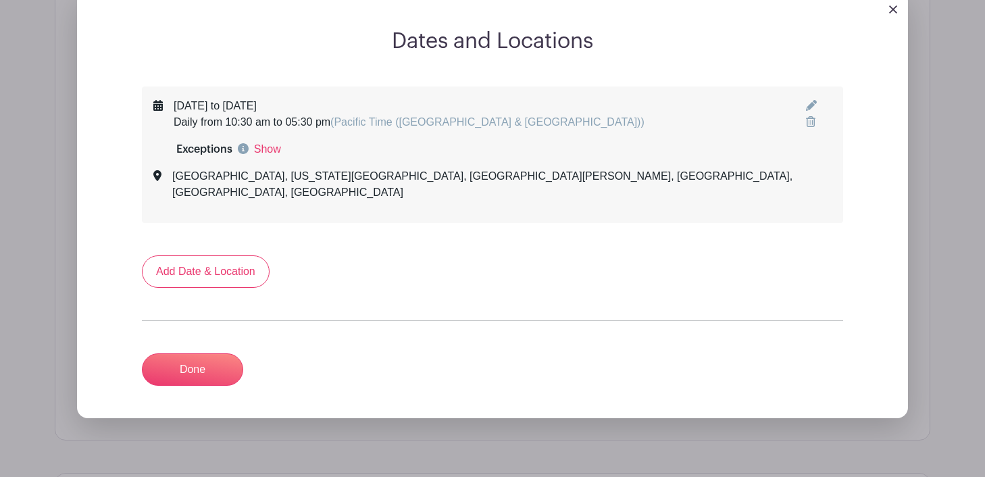
scroll to position [919, 0]
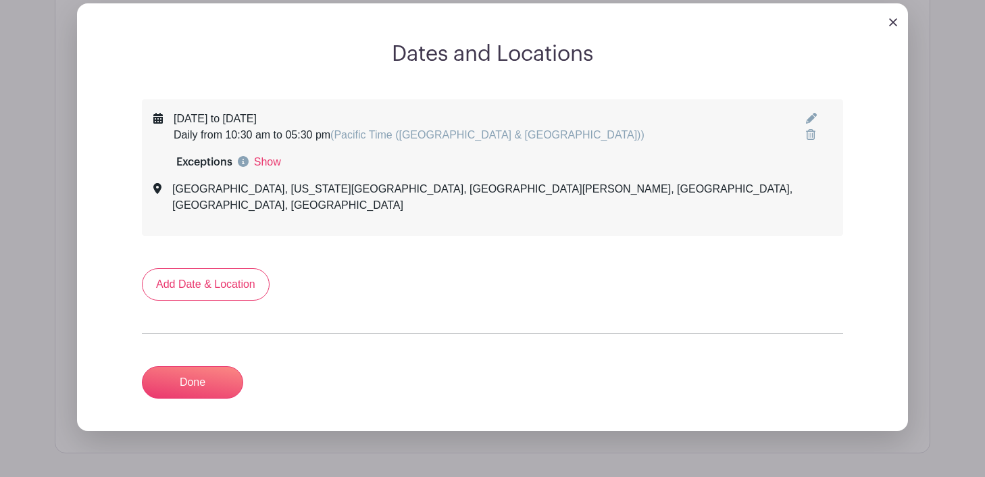
click at [892, 24] on img at bounding box center [893, 22] width 8 height 8
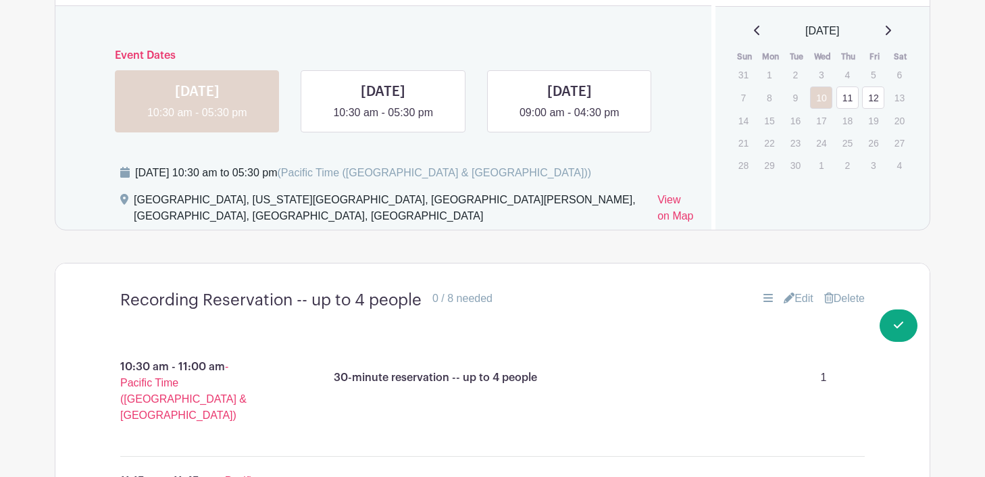
scroll to position [938, 0]
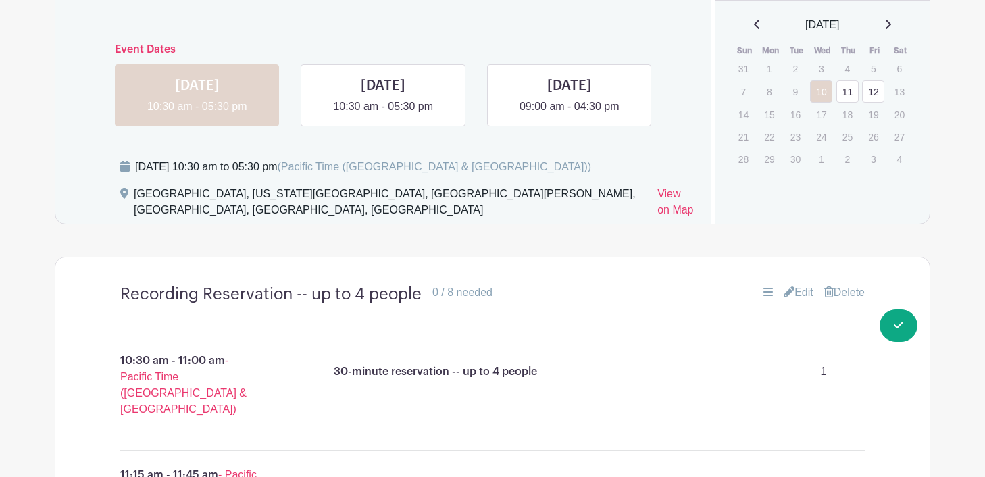
click at [797, 297] on link "Edit" at bounding box center [799, 293] width 30 height 16
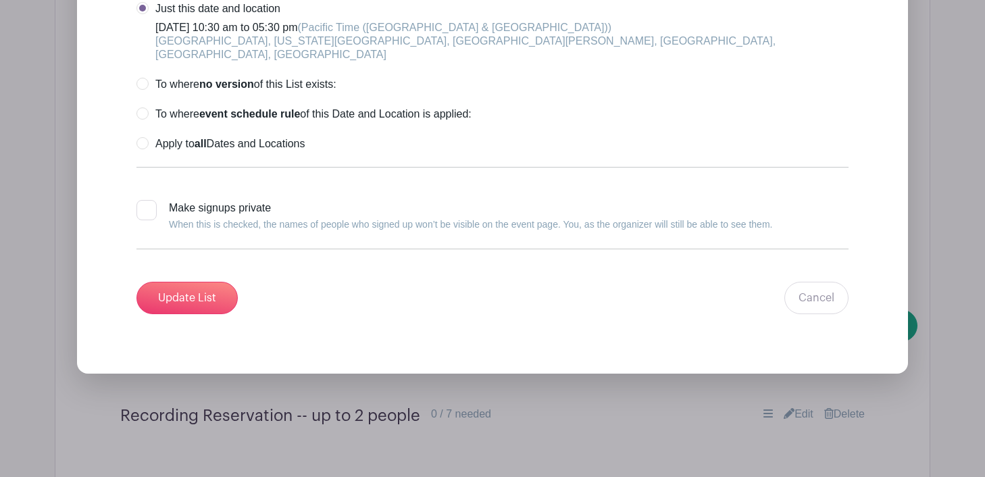
scroll to position [3630, 0]
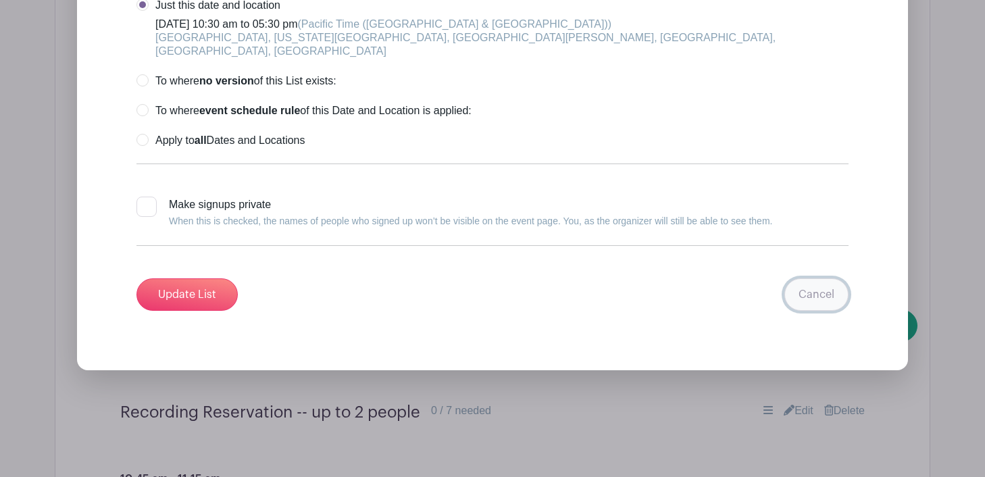
click at [806, 291] on link "Cancel" at bounding box center [817, 294] width 64 height 32
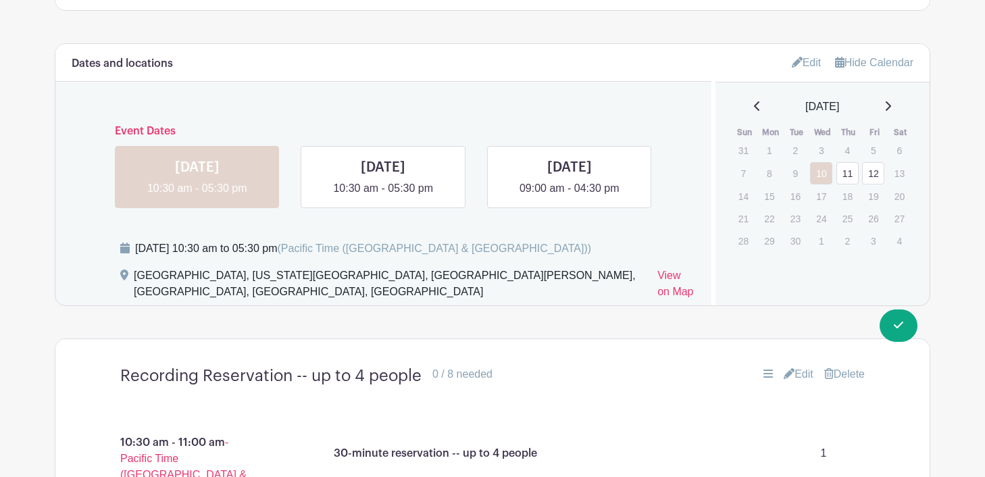
scroll to position [854, 0]
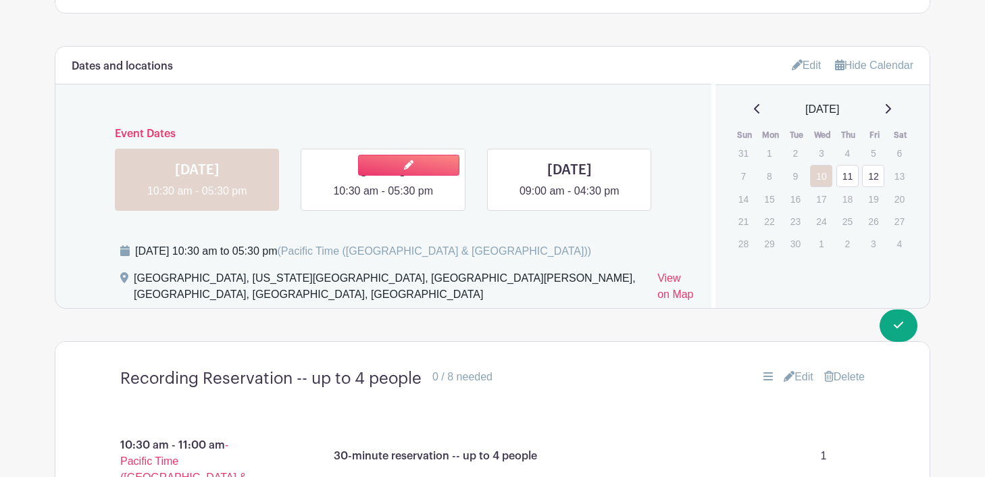
click at [383, 199] on link at bounding box center [383, 199] width 0 height 0
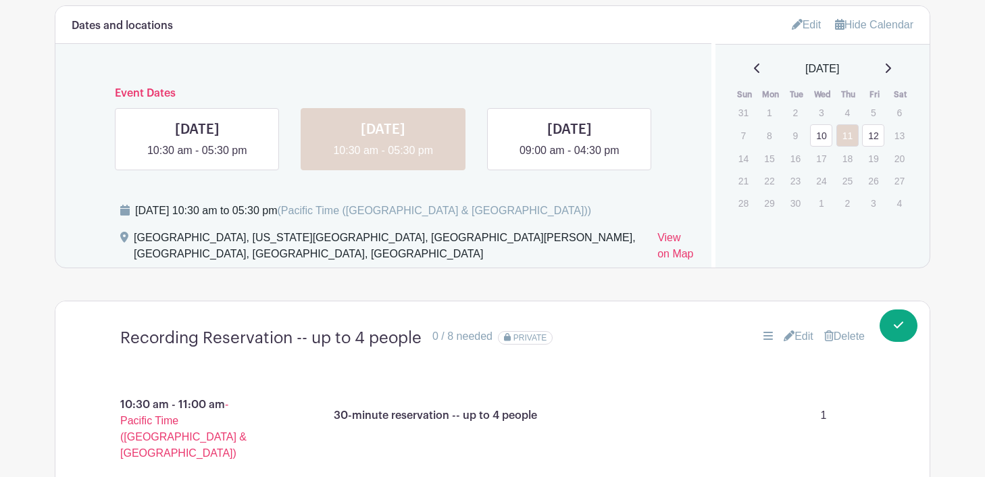
scroll to position [898, 0]
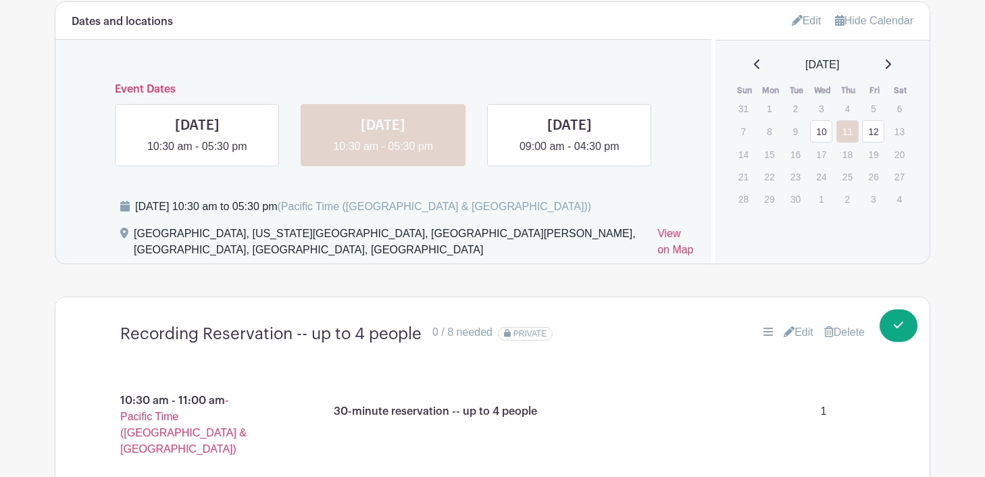
click at [802, 335] on link "Edit" at bounding box center [799, 332] width 30 height 16
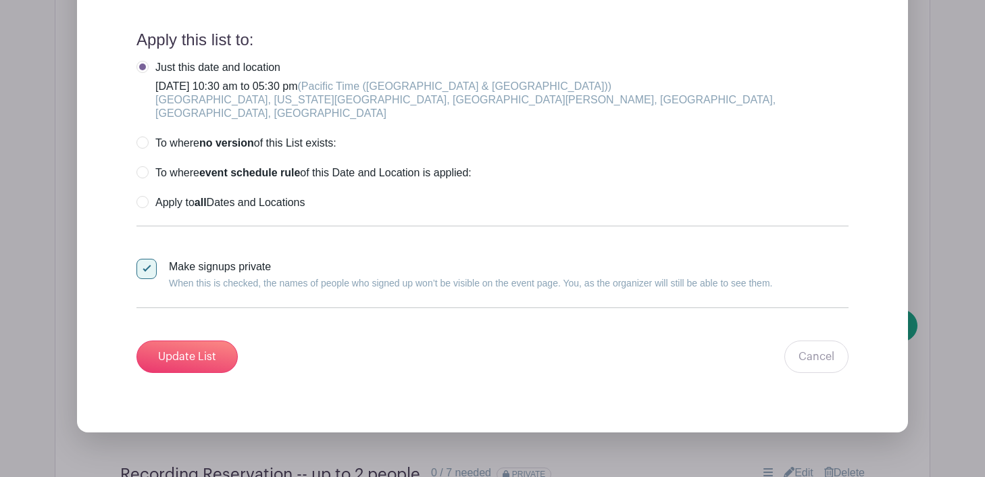
scroll to position [3580, 0]
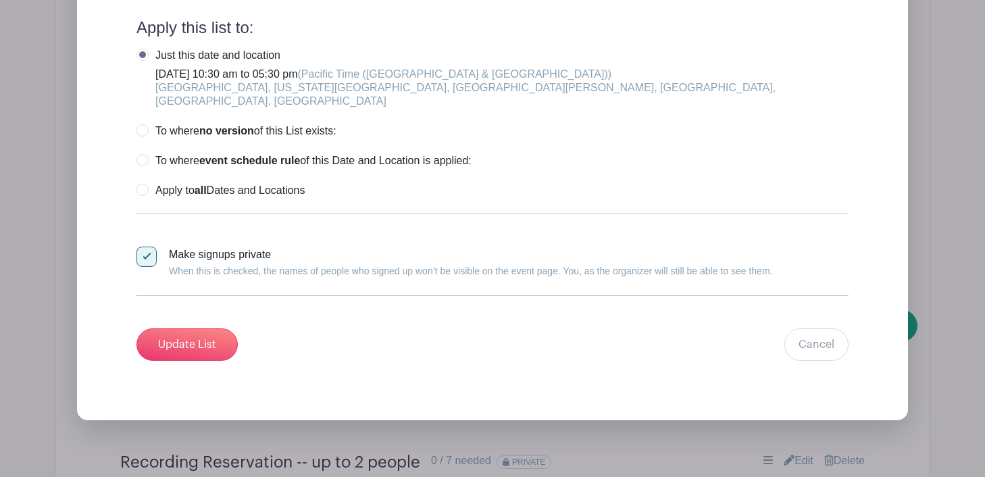
click at [145, 247] on input "Make signups private When this is checked, the names of people who signed up wo…" at bounding box center [141, 251] width 9 height 9
checkbox input "false"
click at [186, 328] on input "Update List" at bounding box center [187, 344] width 101 height 32
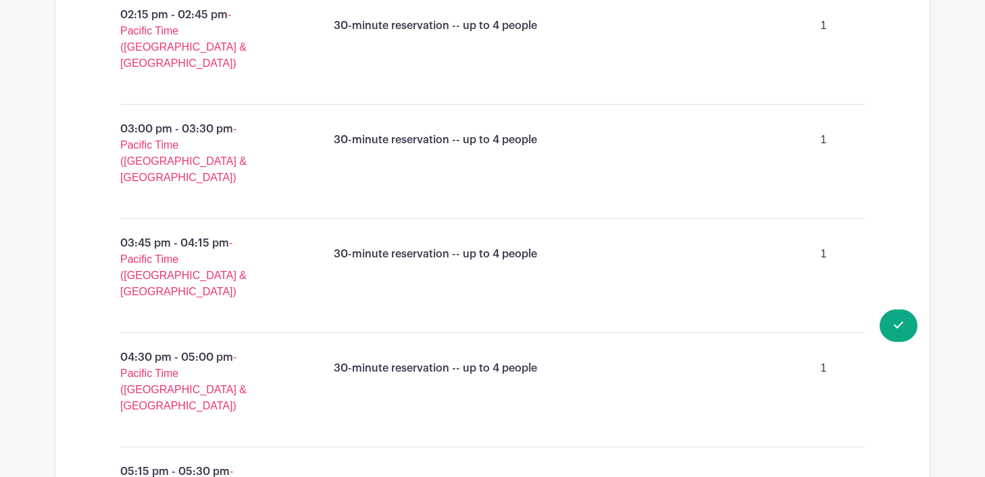
scroll to position [1638, 0]
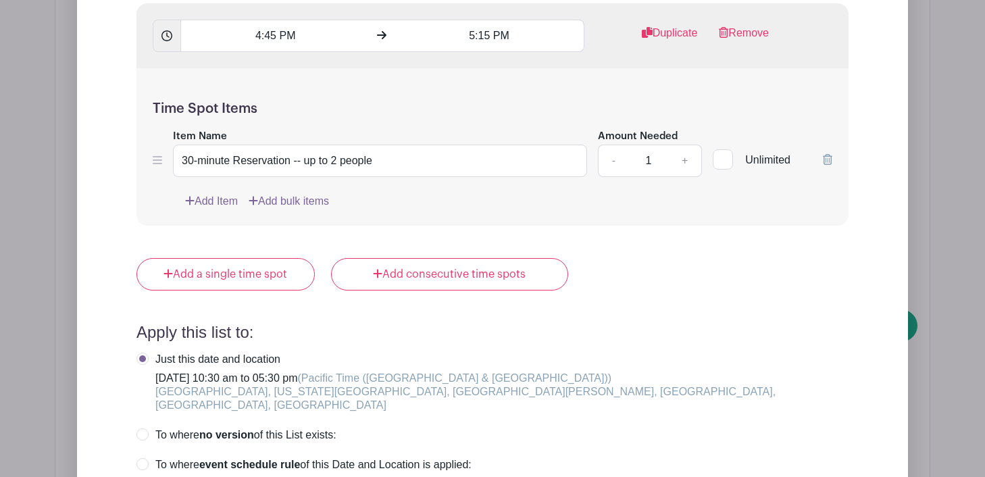
scroll to position [4073, 0]
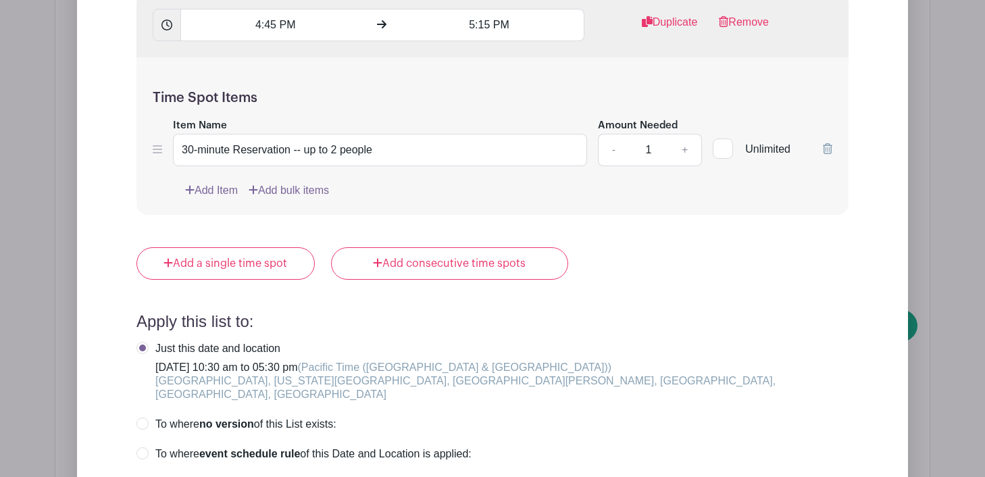
checkbox input "false"
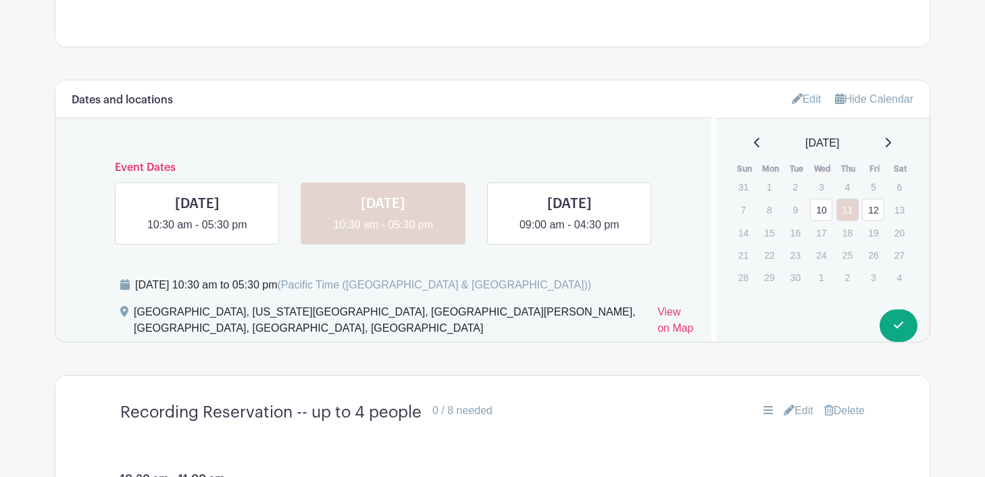
scroll to position [819, 0]
click at [570, 234] on link at bounding box center [570, 234] width 0 height 0
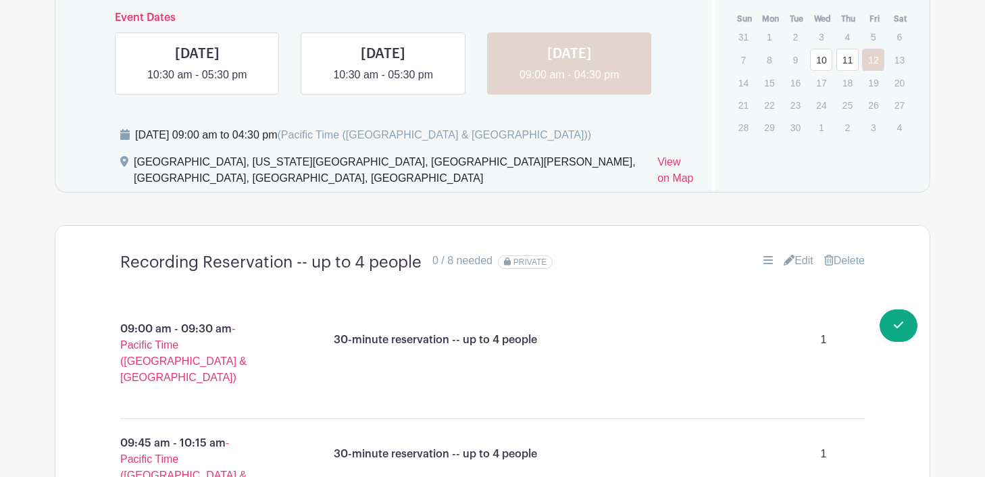
scroll to position [993, 0]
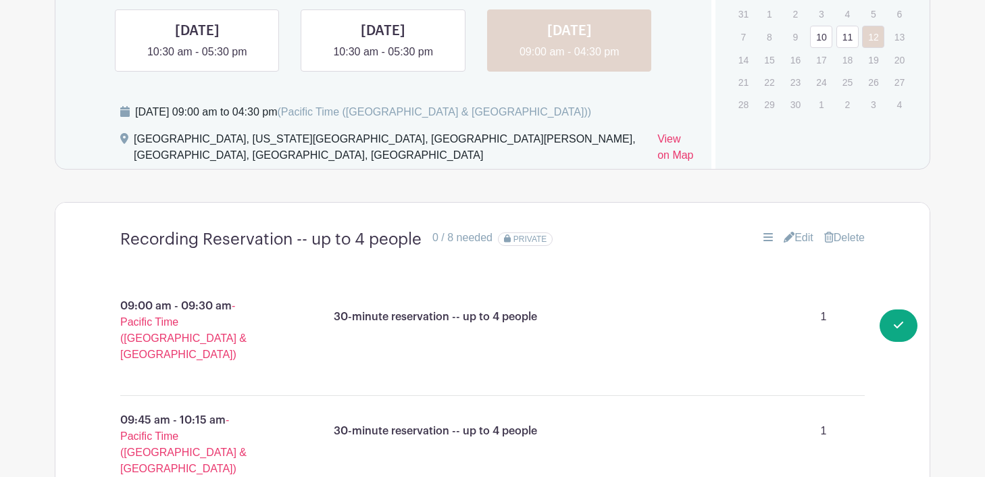
click at [797, 241] on link "Edit" at bounding box center [799, 238] width 30 height 16
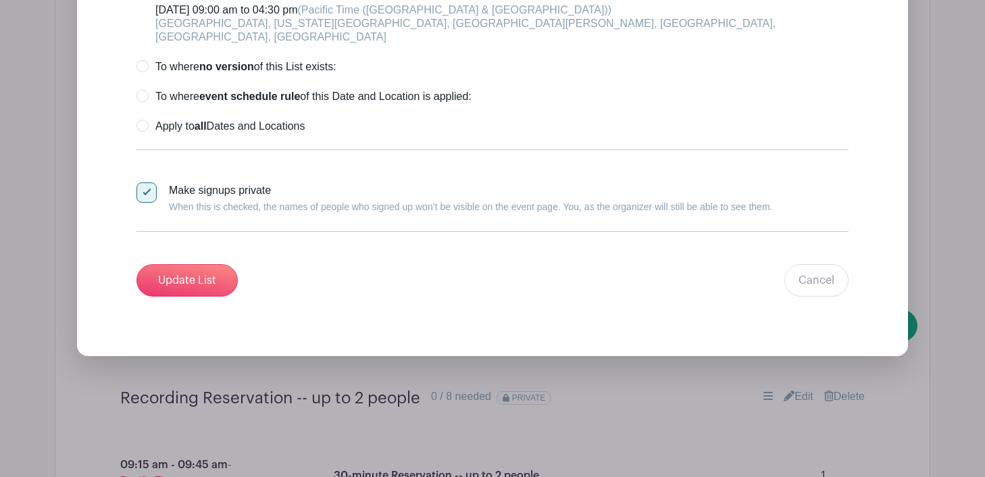
scroll to position [3622, 0]
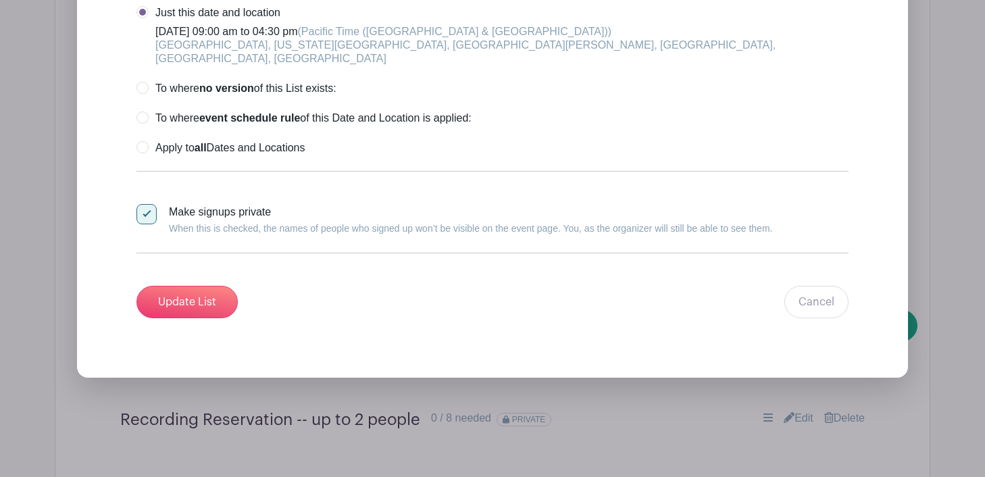
click at [147, 204] on div at bounding box center [147, 214] width 20 height 20
click at [145, 204] on input "Make signups private When this is checked, the names of people who signed up wo…" at bounding box center [141, 208] width 9 height 9
checkbox input "false"
click at [187, 286] on input "Update List" at bounding box center [187, 302] width 101 height 32
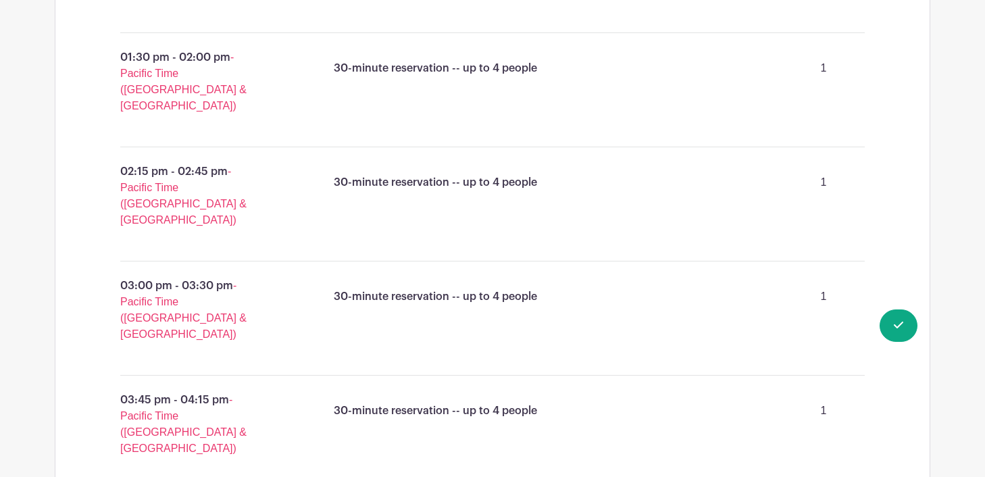
scroll to position [1730, 0]
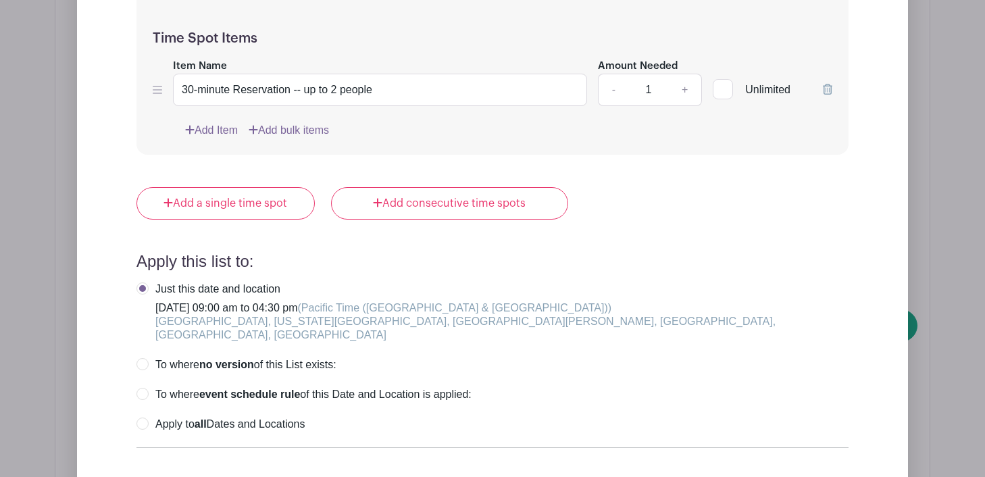
scroll to position [4392, 0]
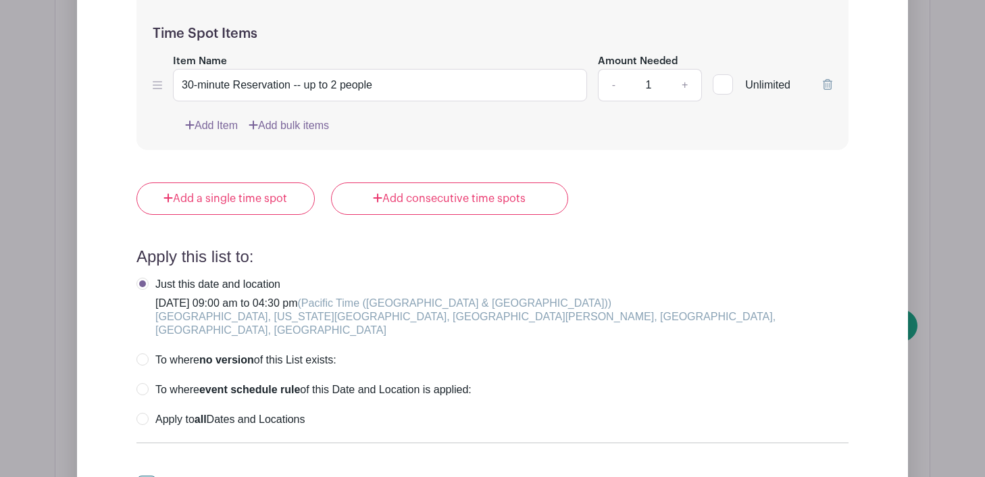
click at [145, 476] on input "Make signups private When this is checked, the names of people who signed up wo…" at bounding box center [141, 480] width 9 height 9
checkbox input "false"
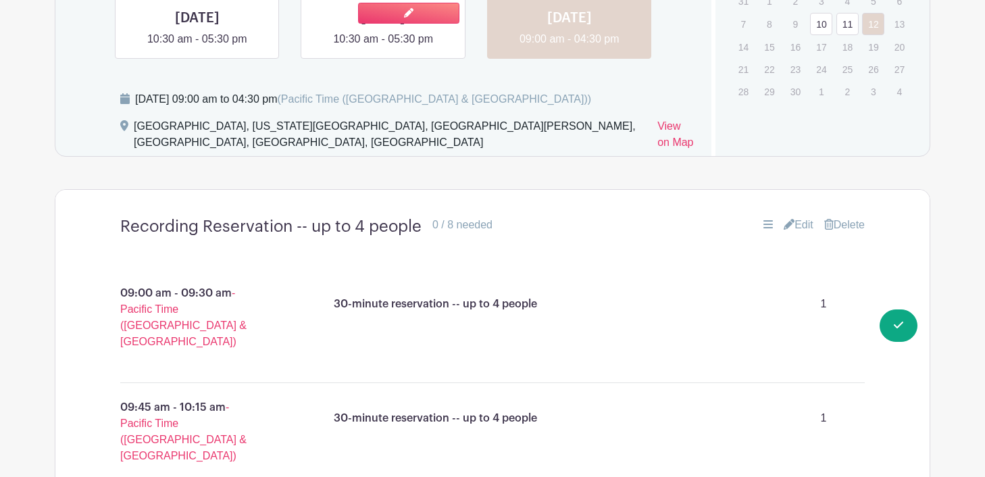
scroll to position [1007, 0]
click at [383, 46] on link at bounding box center [383, 46] width 0 height 0
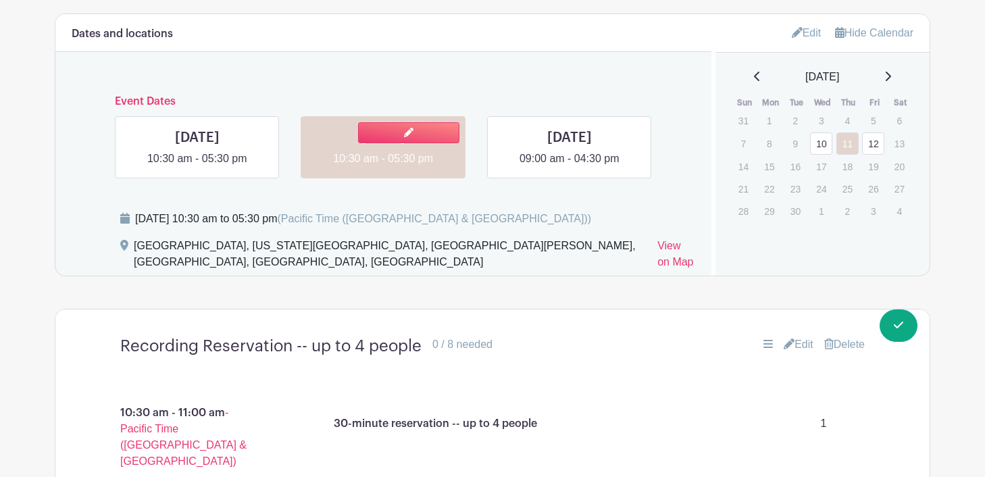
scroll to position [878, 0]
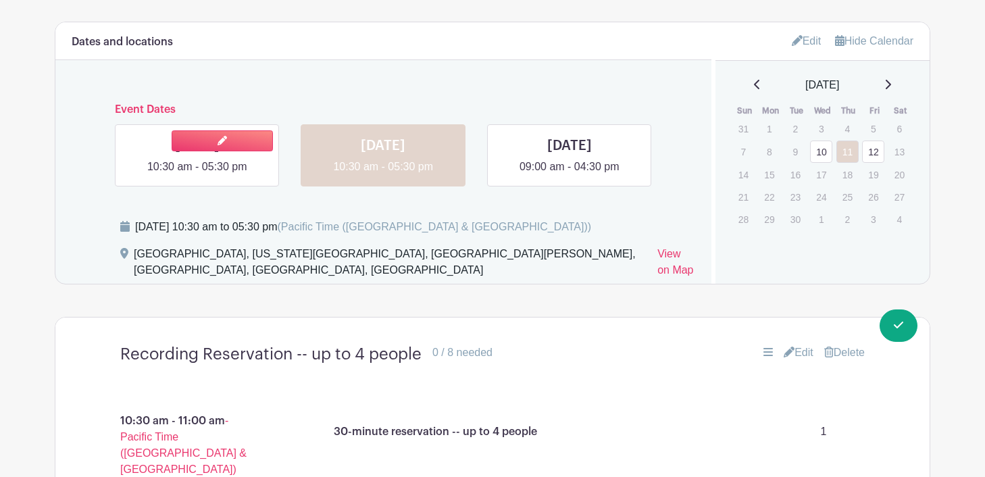
click at [197, 175] on link at bounding box center [197, 175] width 0 height 0
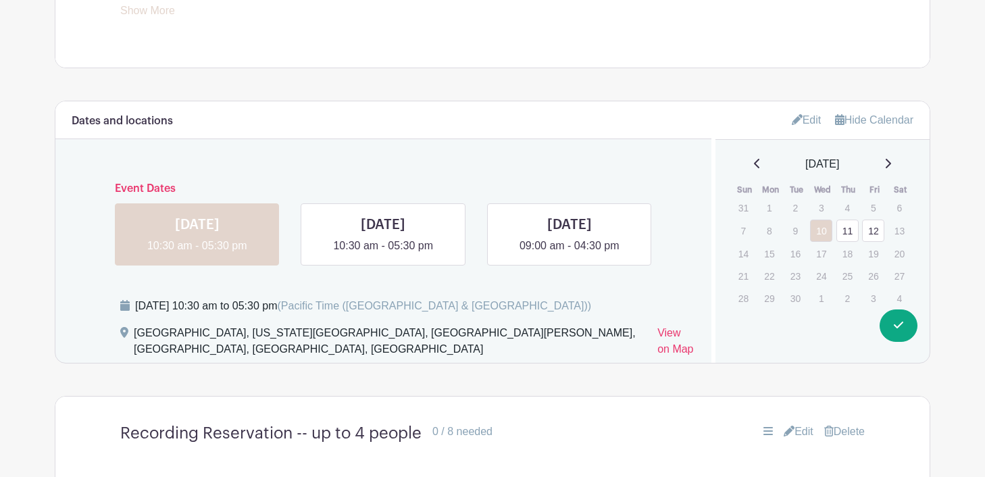
scroll to position [700, 0]
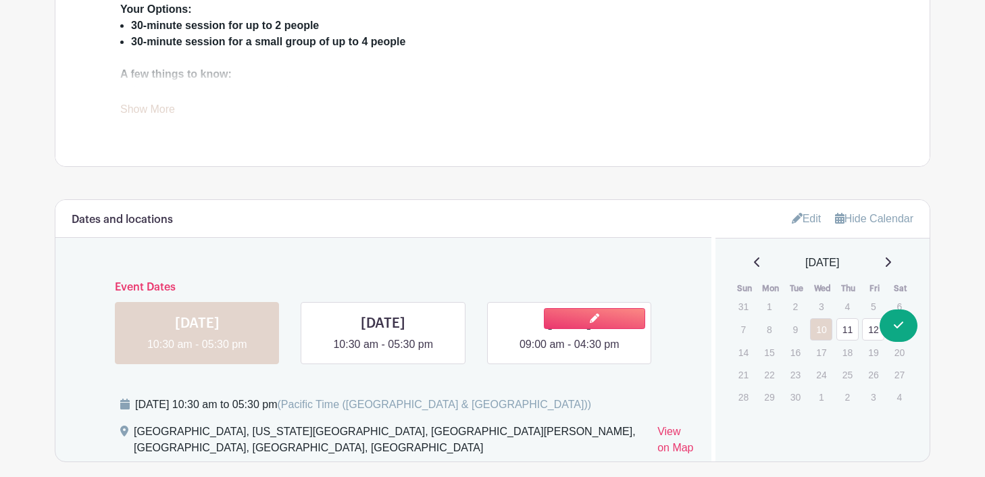
click at [570, 353] on link at bounding box center [570, 353] width 0 height 0
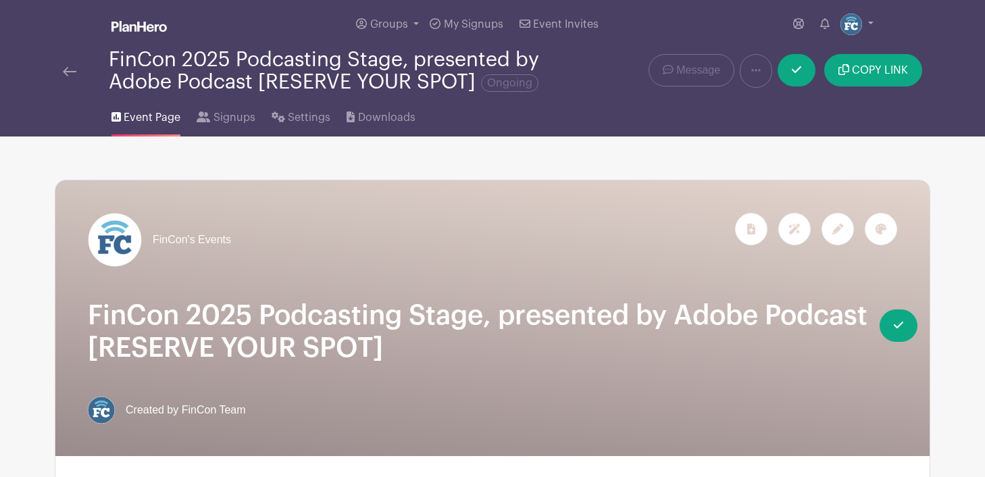
click at [74, 68] on img at bounding box center [70, 71] width 14 height 9
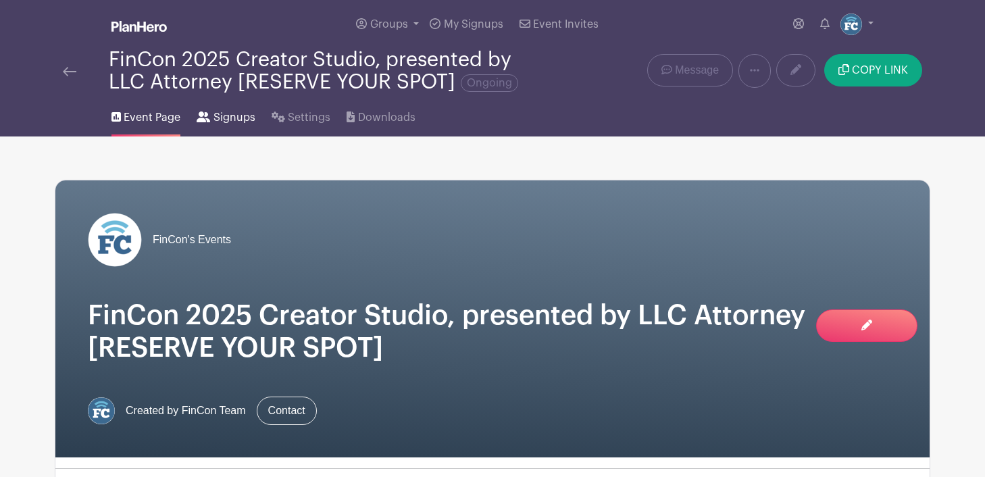
click at [227, 120] on span "Signups" at bounding box center [235, 117] width 42 height 16
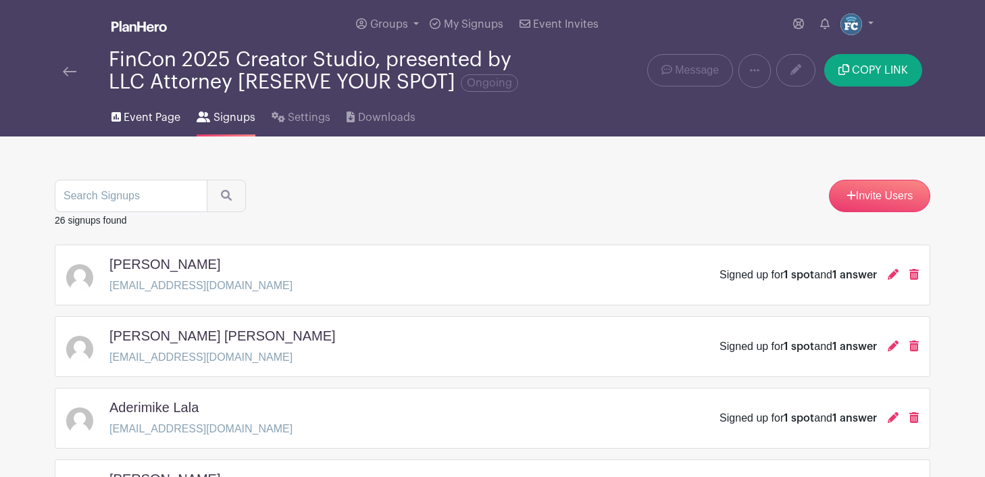
click at [148, 120] on span "Event Page" at bounding box center [152, 117] width 57 height 16
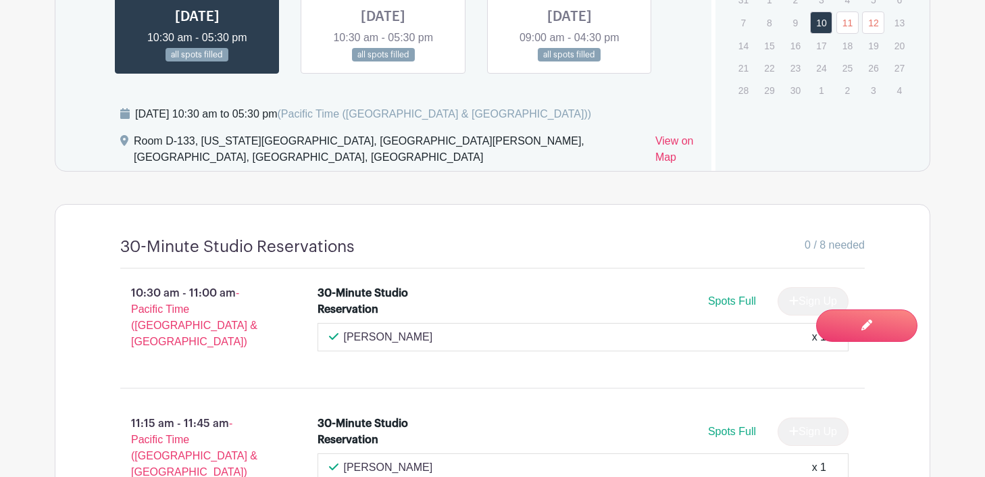
scroll to position [904, 0]
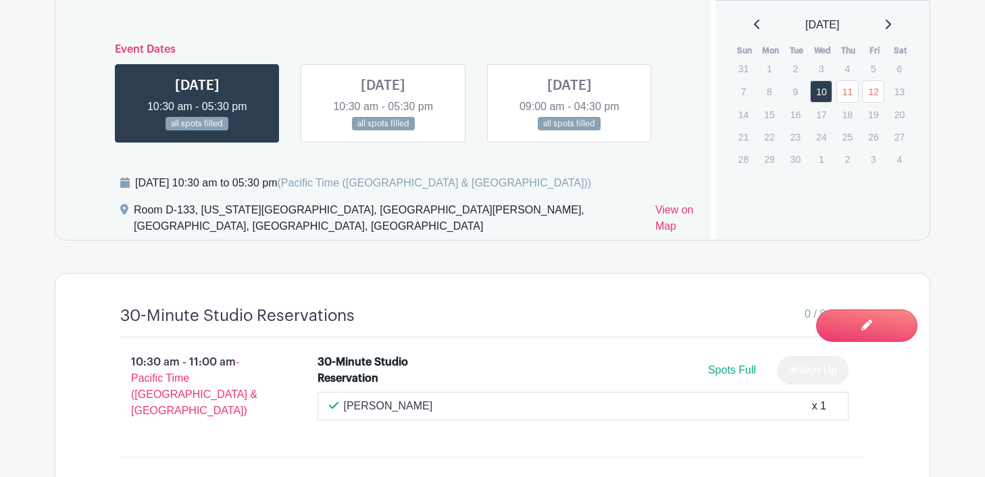
click at [383, 131] on link at bounding box center [383, 131] width 0 height 0
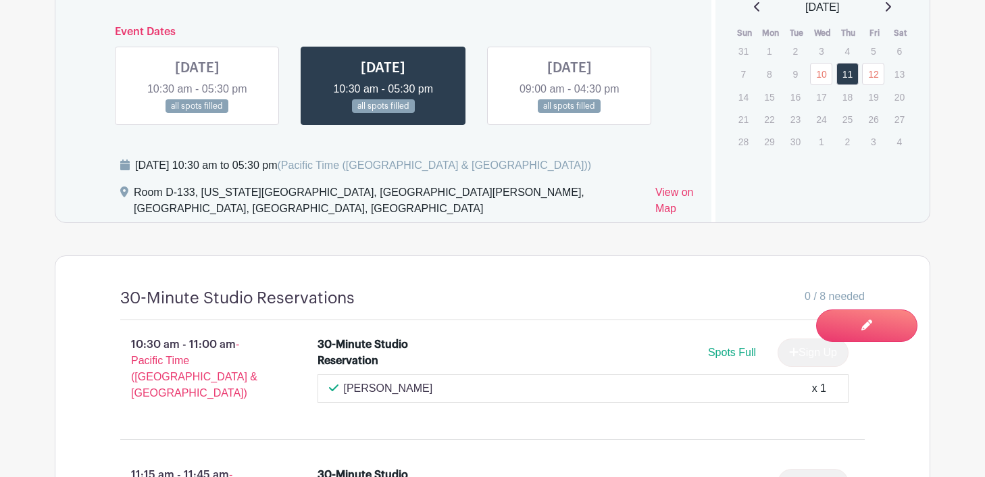
scroll to position [894, 0]
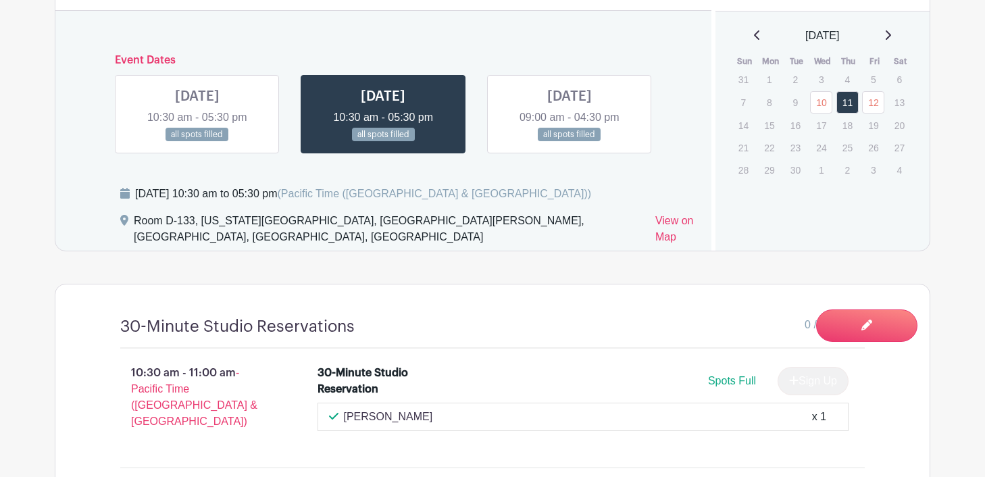
click at [570, 142] on link at bounding box center [570, 142] width 0 height 0
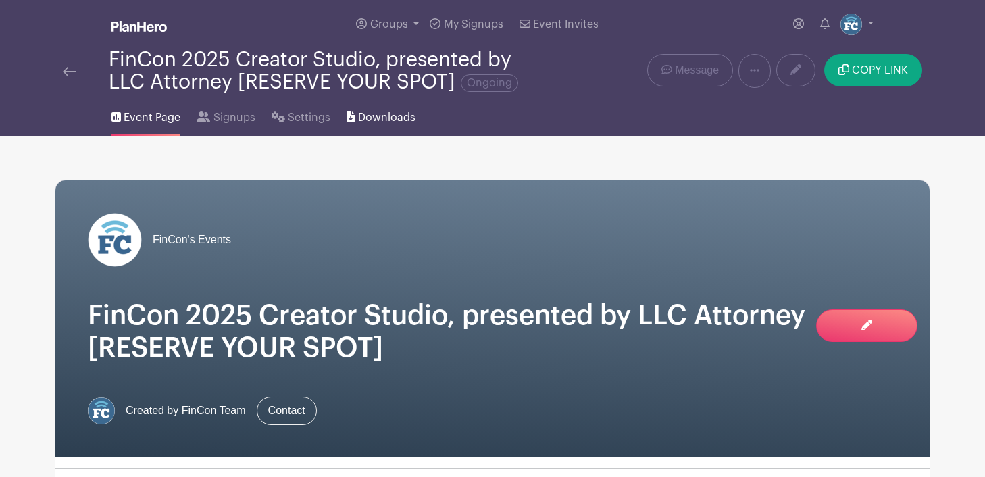
click at [360, 116] on span "Downloads" at bounding box center [386, 117] width 57 height 16
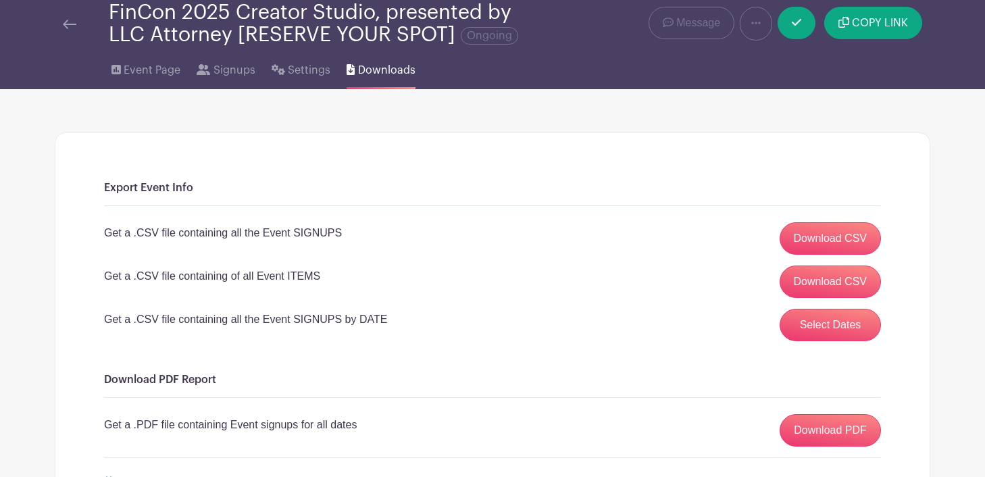
scroll to position [49, 0]
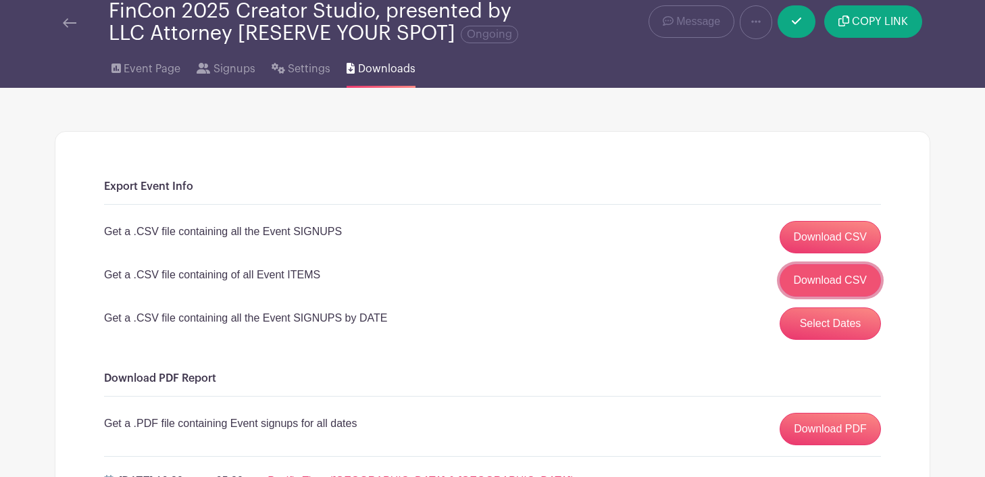
click at [816, 283] on link "Download CSV" at bounding box center [831, 280] width 102 height 32
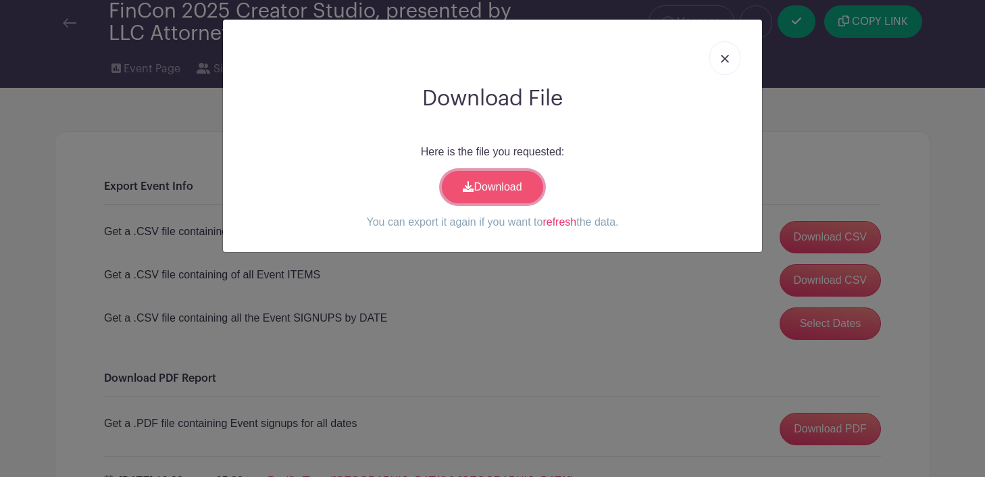
click at [496, 191] on link "Download" at bounding box center [492, 187] width 101 height 32
click at [727, 61] on img at bounding box center [725, 59] width 8 height 8
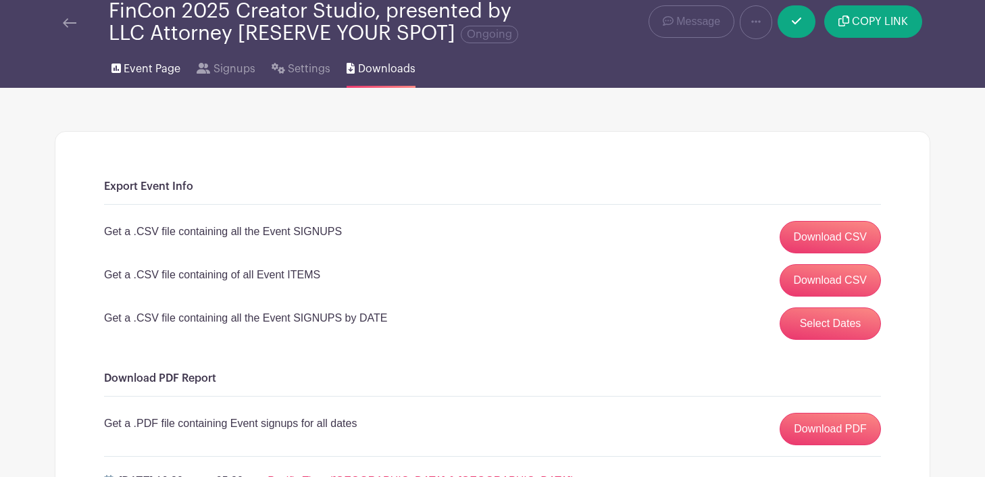
click at [161, 64] on span "Event Page" at bounding box center [152, 69] width 57 height 16
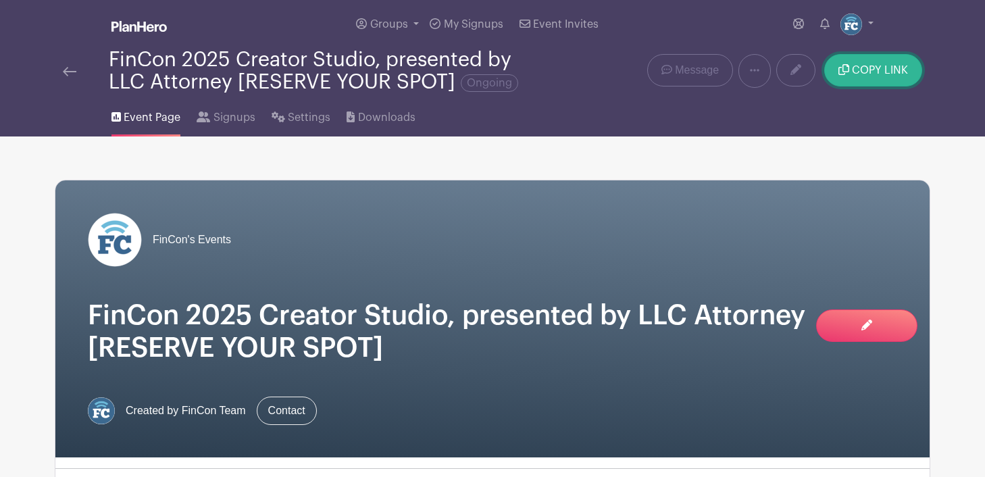
click at [877, 66] on span "COPY LINK" at bounding box center [880, 70] width 56 height 11
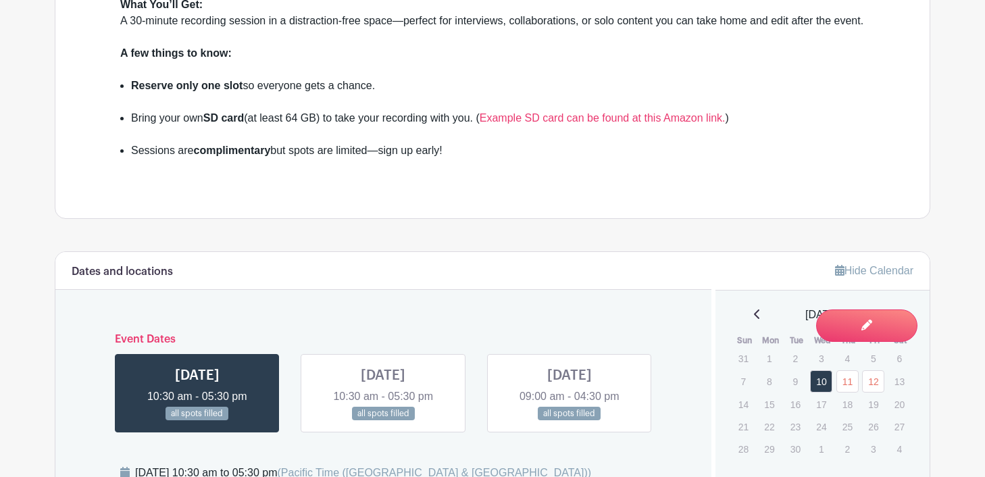
scroll to position [638, 0]
